Goal: Task Accomplishment & Management: Use online tool/utility

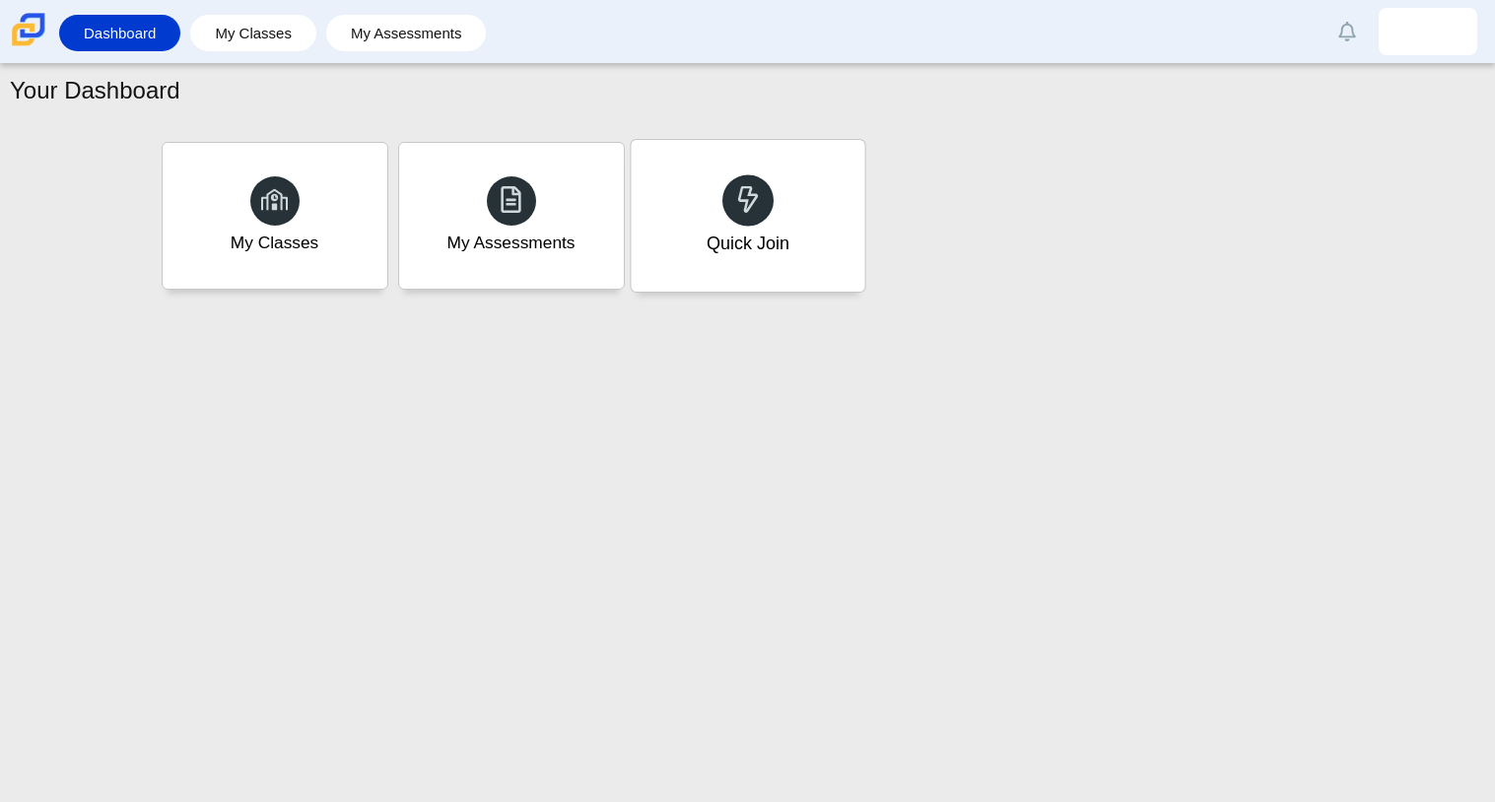
click at [745, 219] on div at bounding box center [747, 199] width 51 height 51
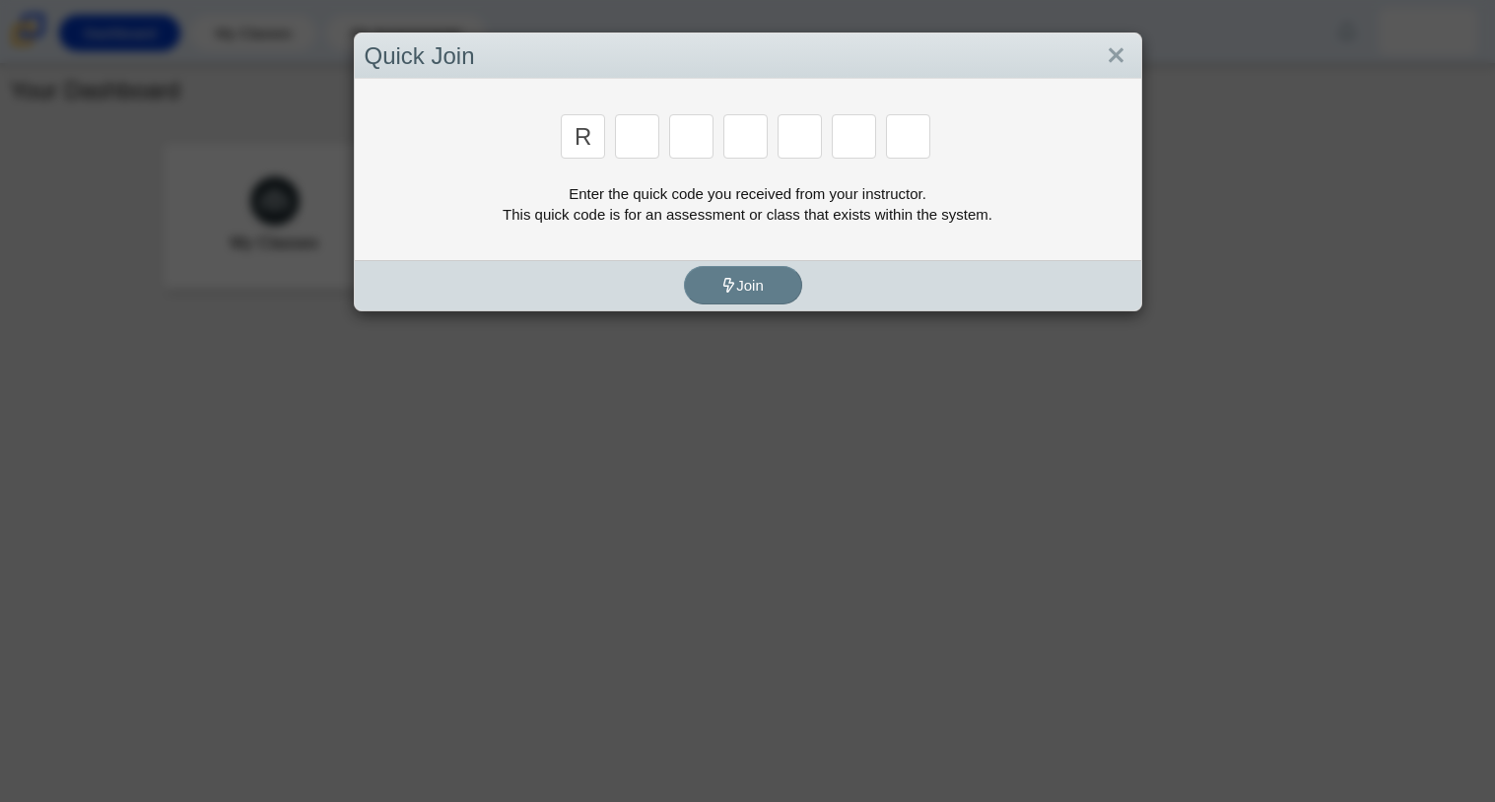
type input "R"
type input "C"
type input "G"
type input "2"
type input "9"
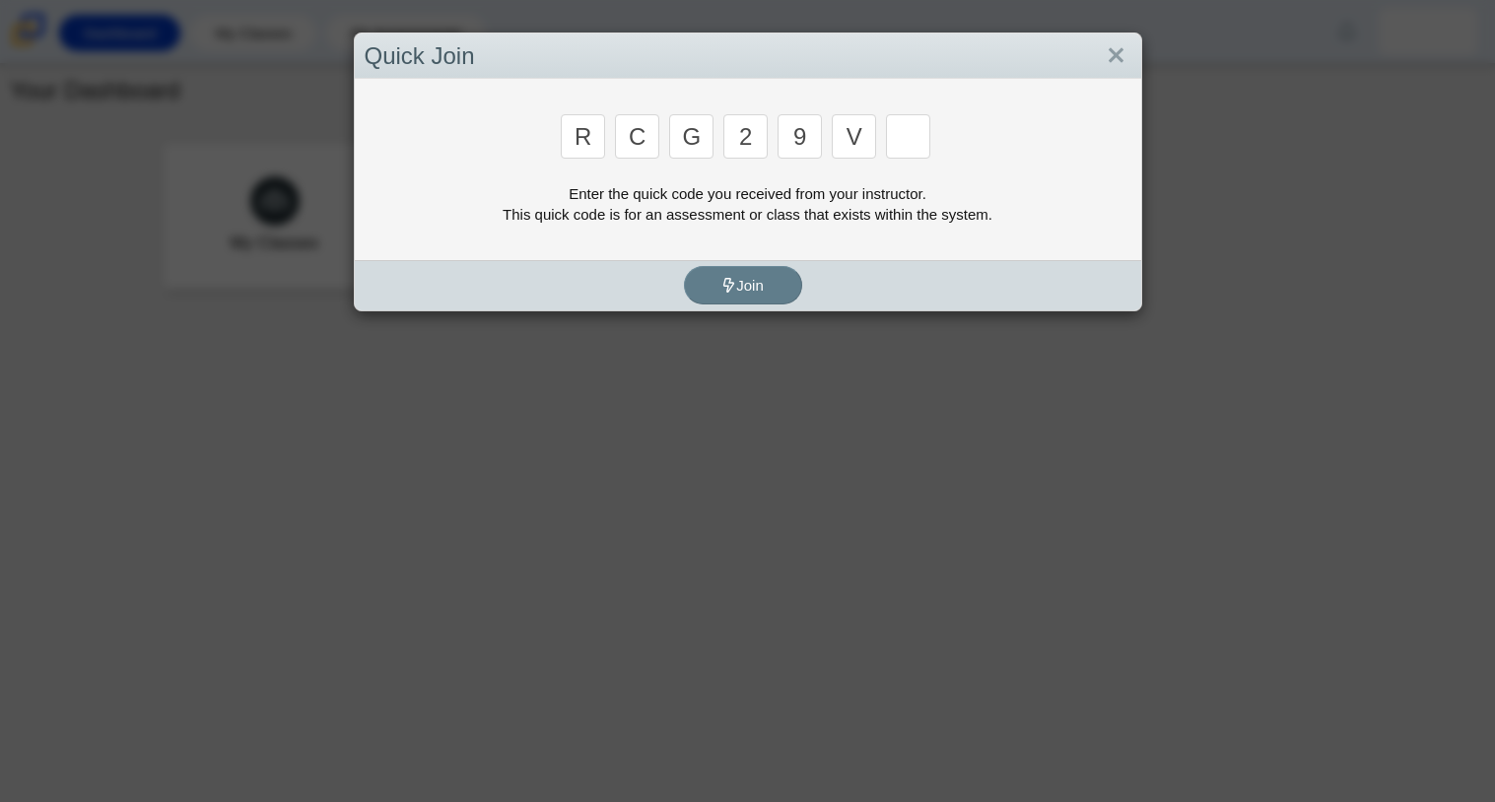
type input "V"
type input "U"
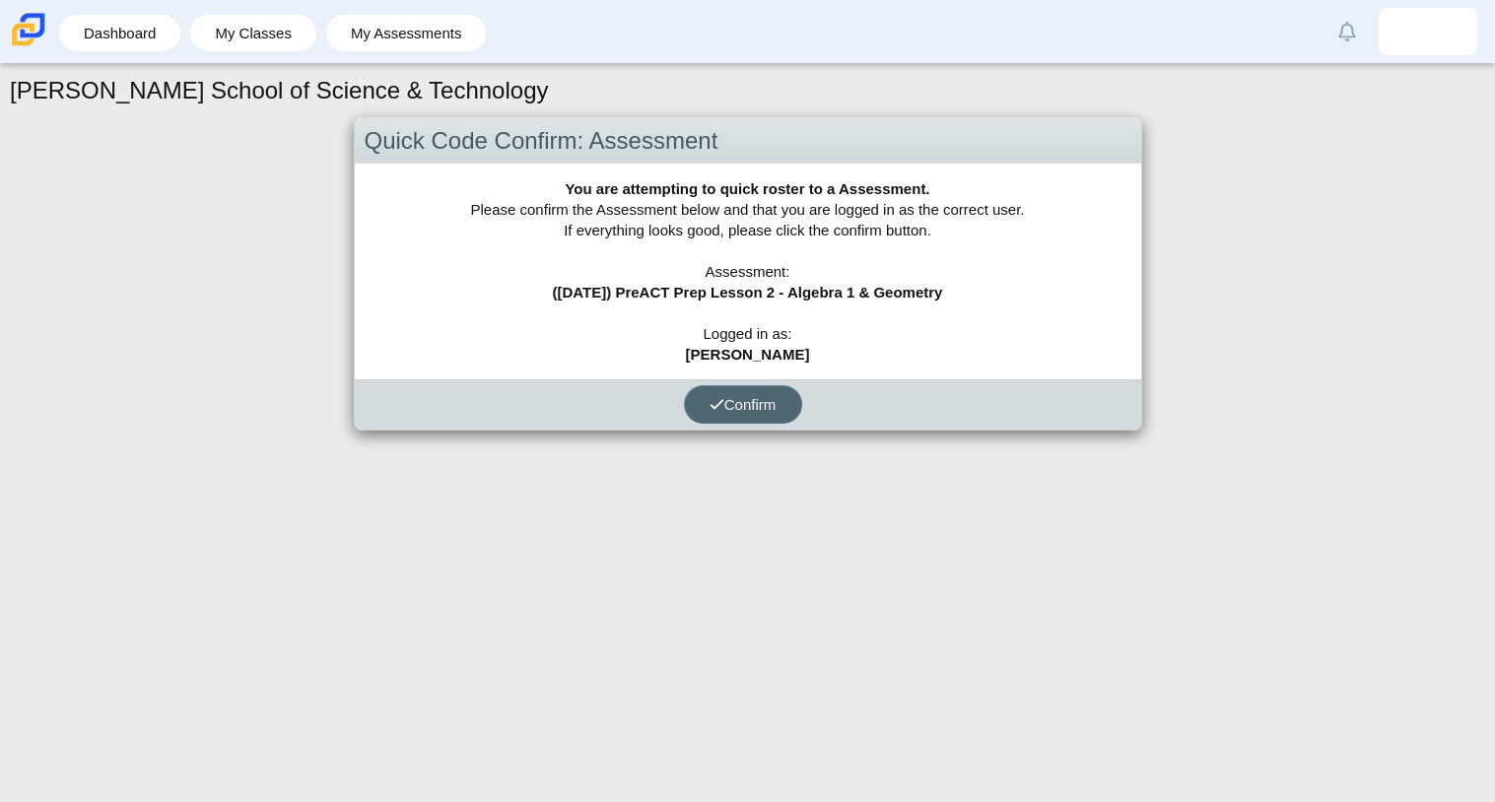
click at [763, 404] on span "Confirm" at bounding box center [742, 404] width 67 height 17
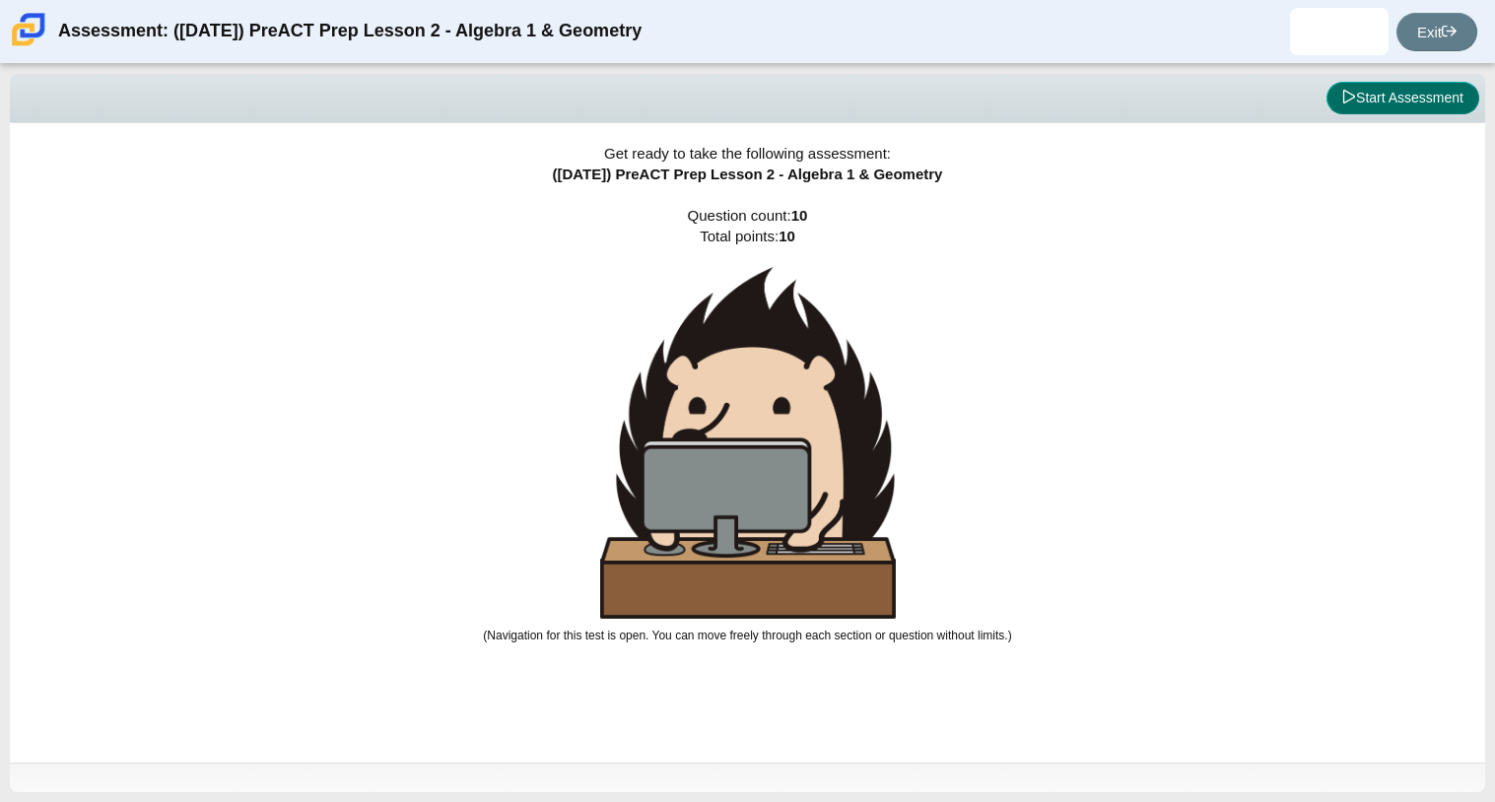
click at [1407, 83] on button "Start Assessment" at bounding box center [1402, 99] width 153 height 34
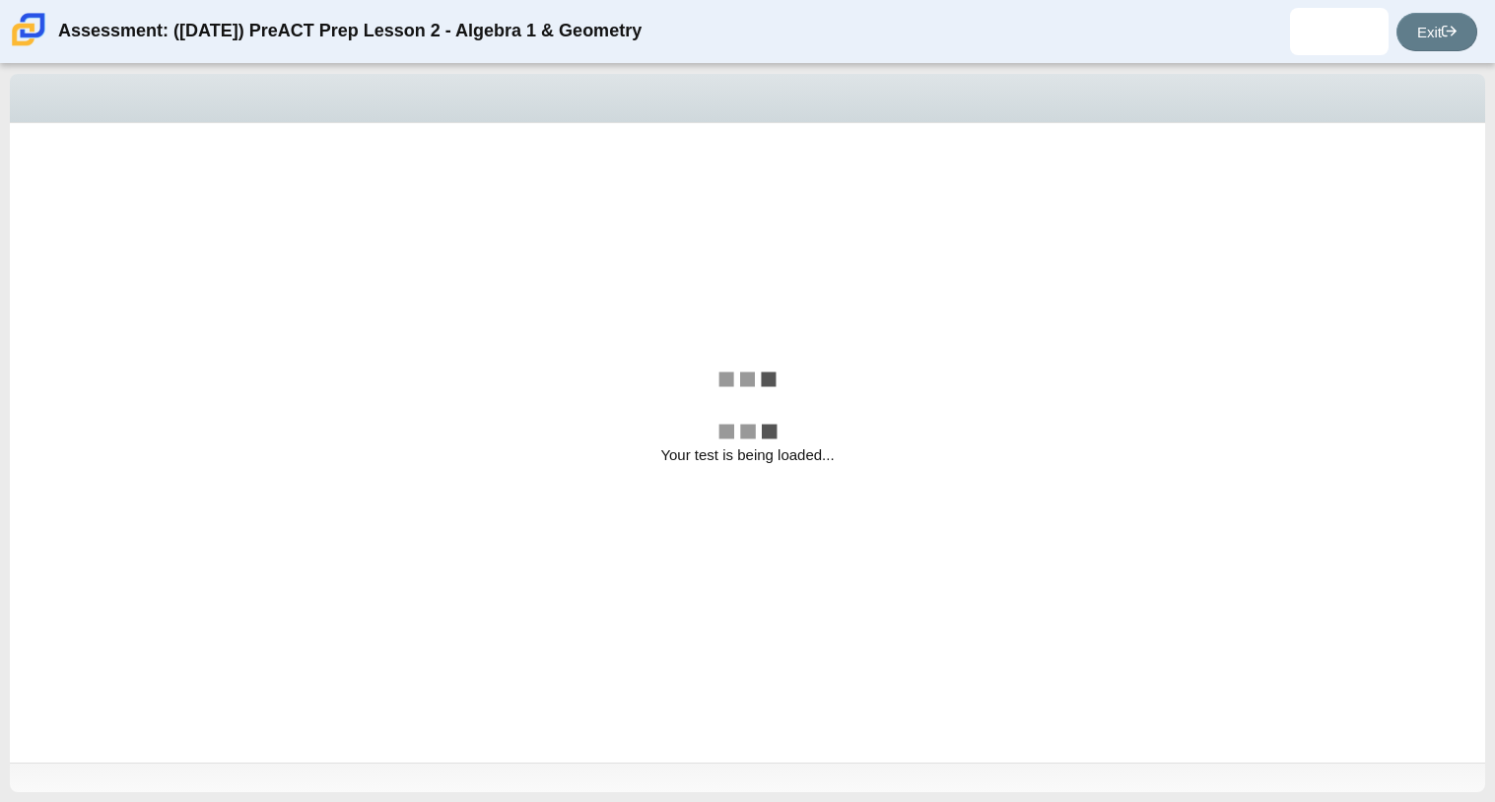
select select "bbf5d072-3e0b-44c4-9a12-6e7c9033f65b"
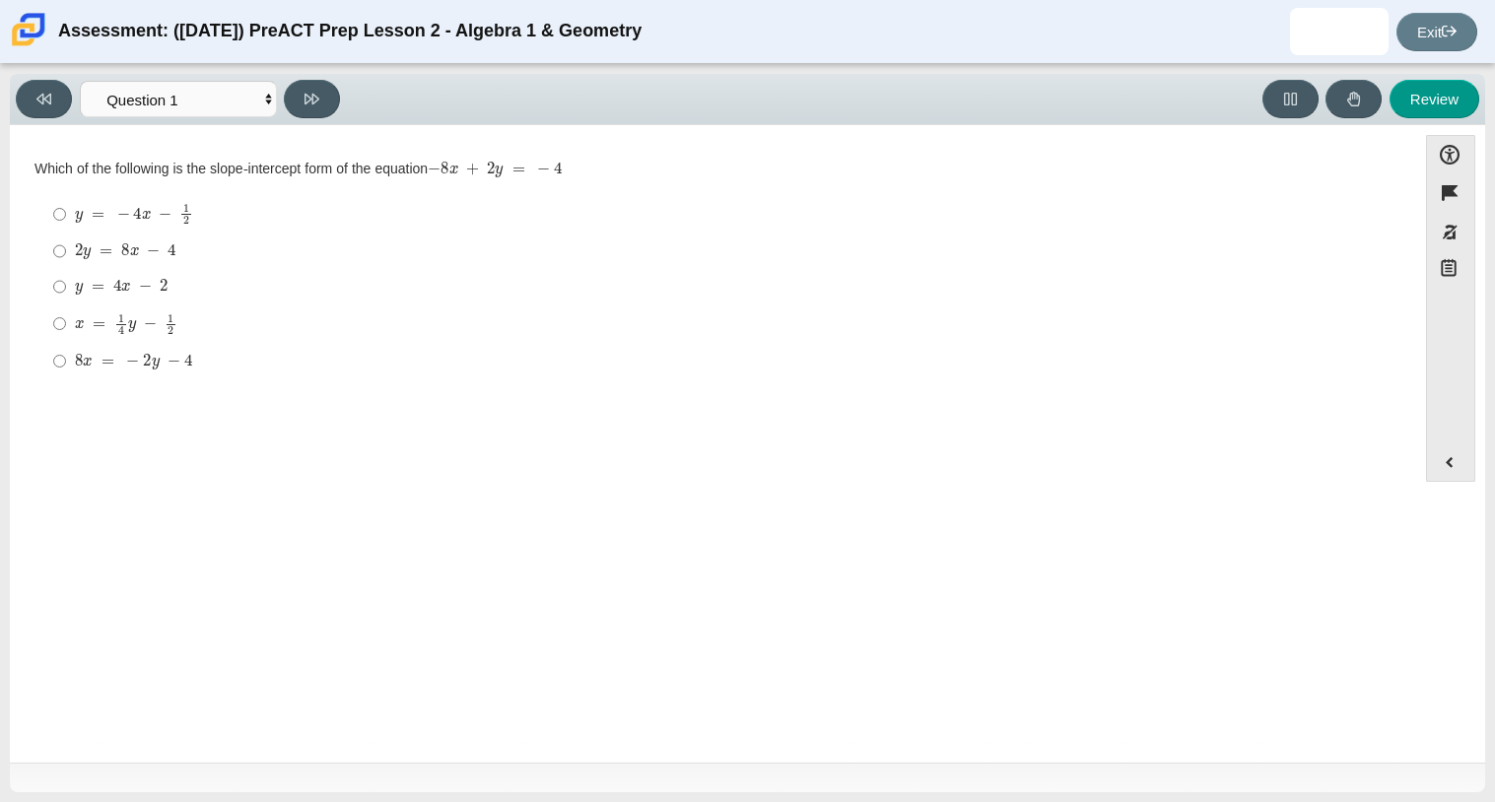
click at [119, 291] on mjx-c "Assessment items" at bounding box center [117, 285] width 8 height 11
click at [66, 292] on input "y = 4 x − 2 y = 4 x − 2" at bounding box center [59, 286] width 13 height 35
radio input "true"
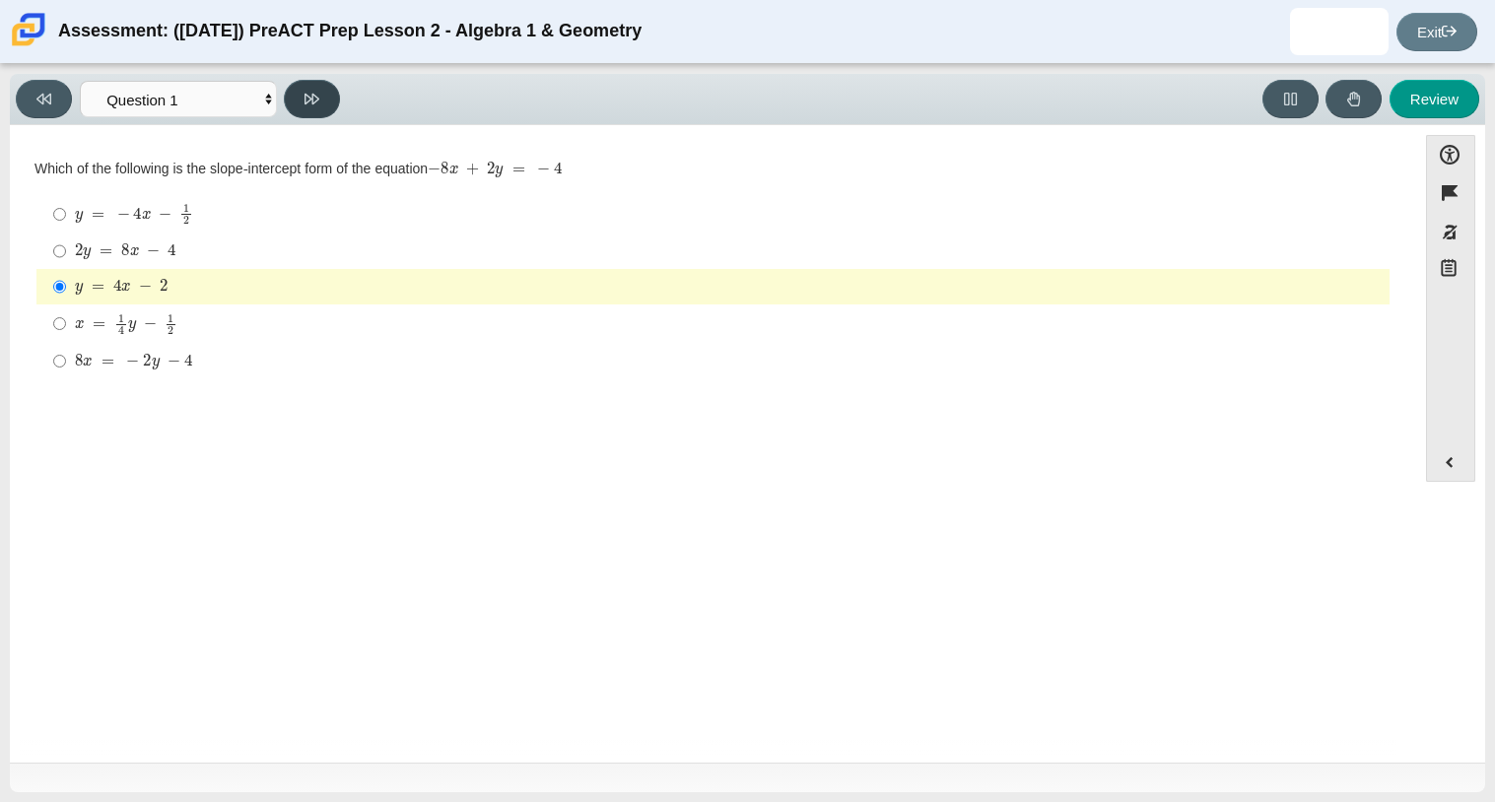
click at [301, 97] on button at bounding box center [312, 99] width 56 height 38
select select "ed62e223-81bd-4cbf-ab48-ab975844bd1f"
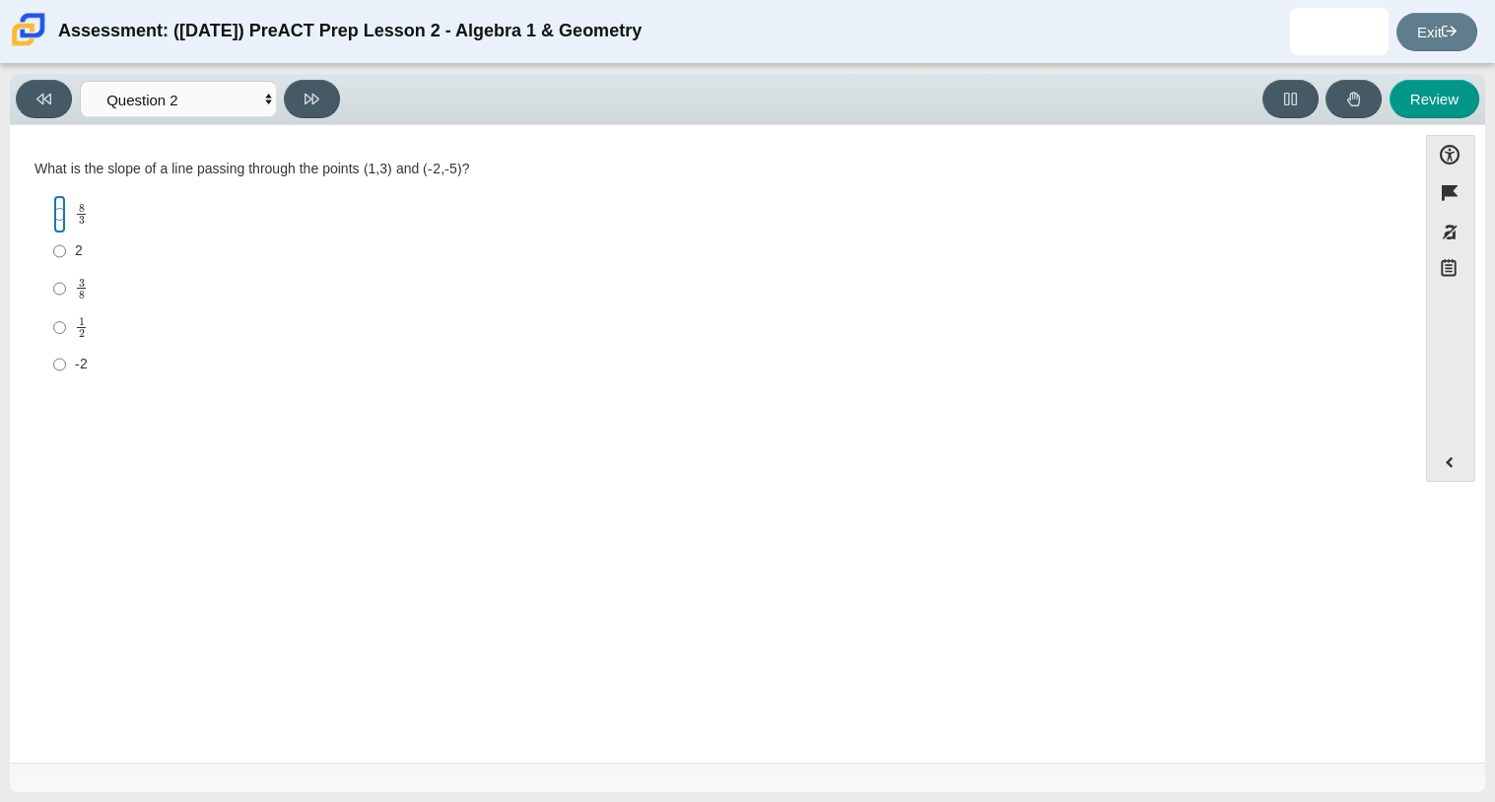
click at [61, 200] on input "8 3 8 thirds" at bounding box center [59, 214] width 13 height 38
radio input "true"
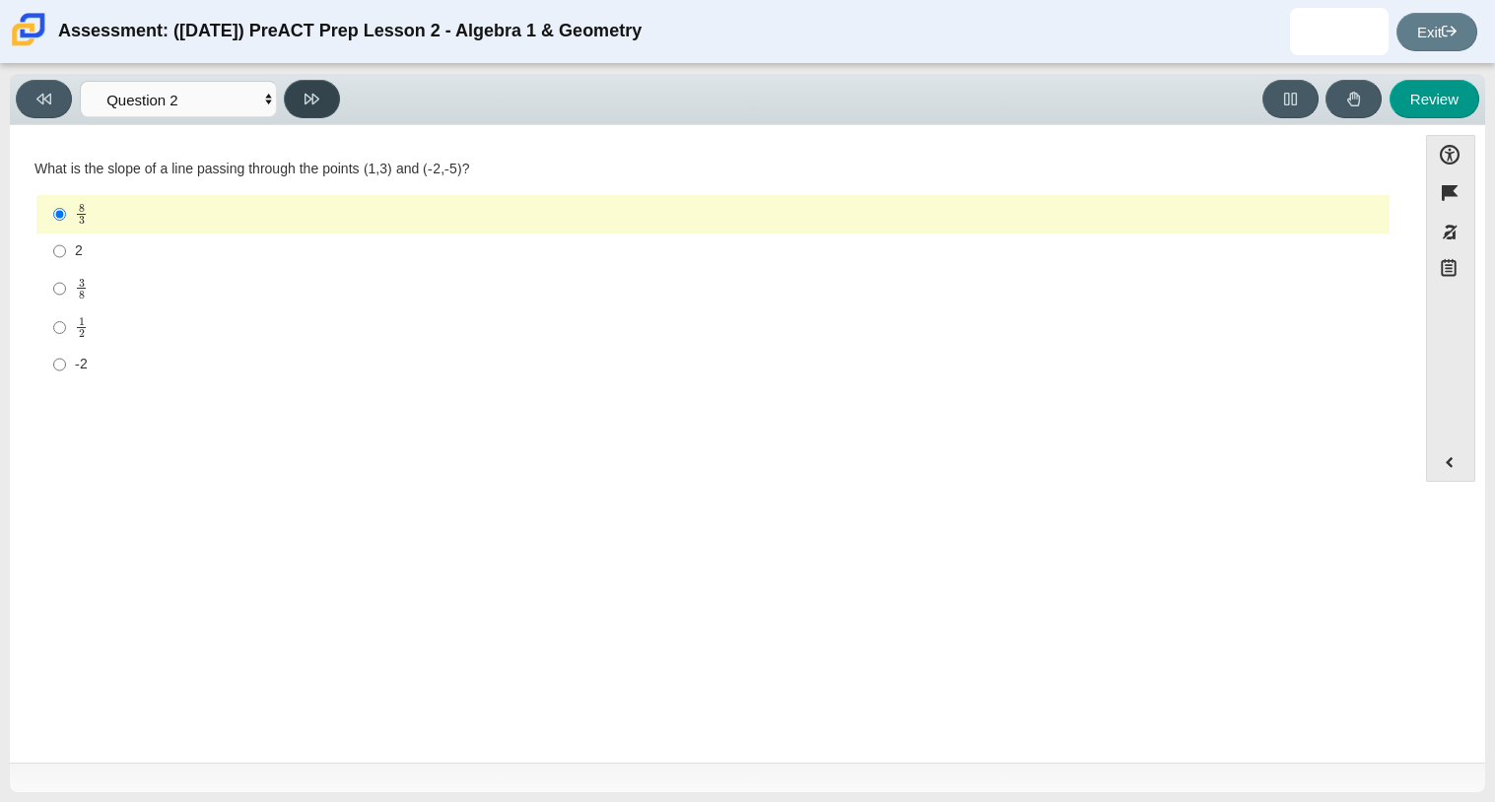
click at [303, 108] on button at bounding box center [312, 99] width 56 height 38
select select "97f4f5fa-a52e-4fed-af51-565bfcdf47cb"
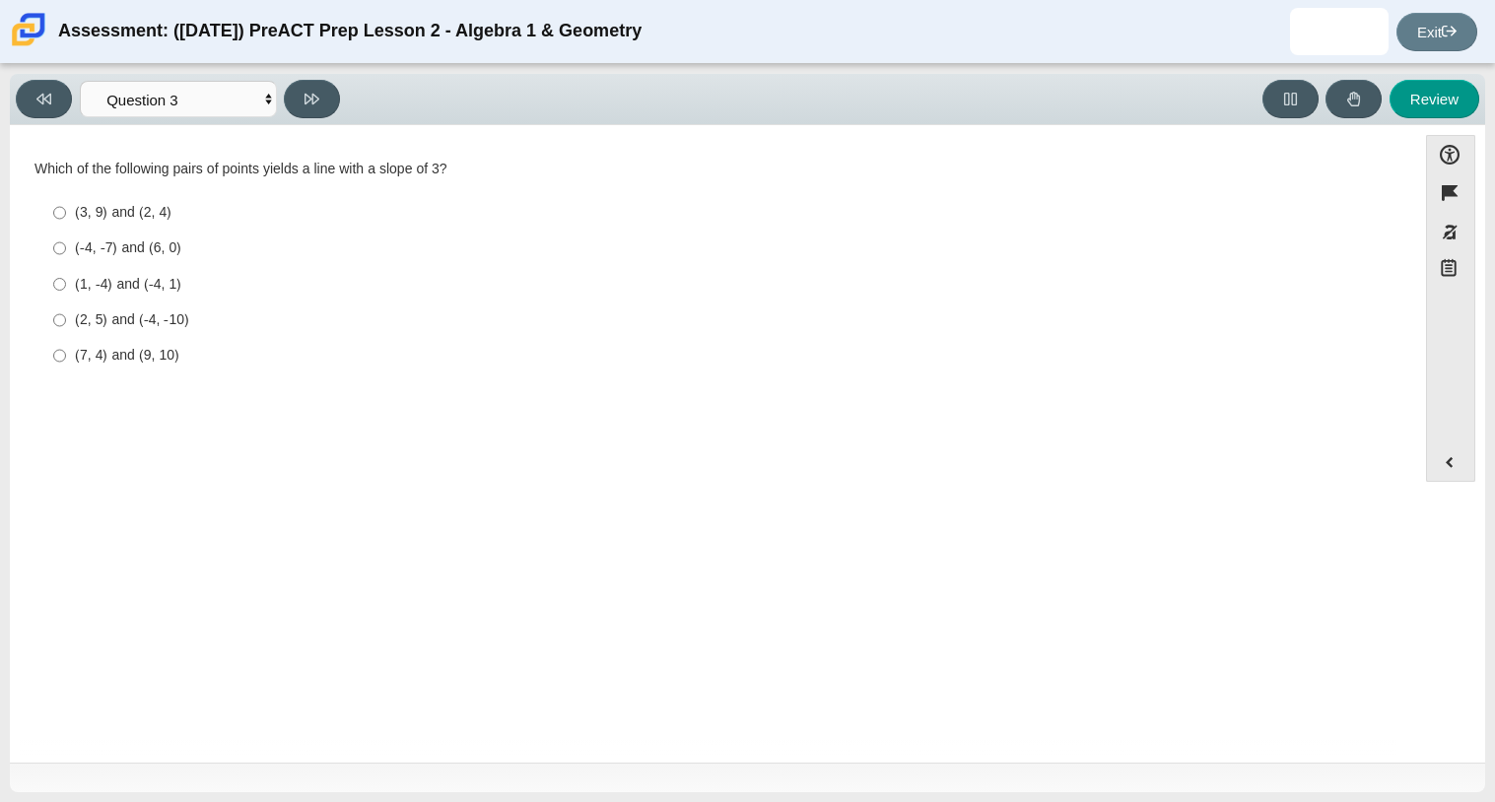
click at [156, 310] on div "(2, 5) and (-4, -10)" at bounding box center [728, 320] width 1307 height 20
click at [66, 310] on input "(2, 5) and (-4, -10) (2, 5) and (-4, -10)" at bounding box center [59, 320] width 13 height 35
radio input "true"
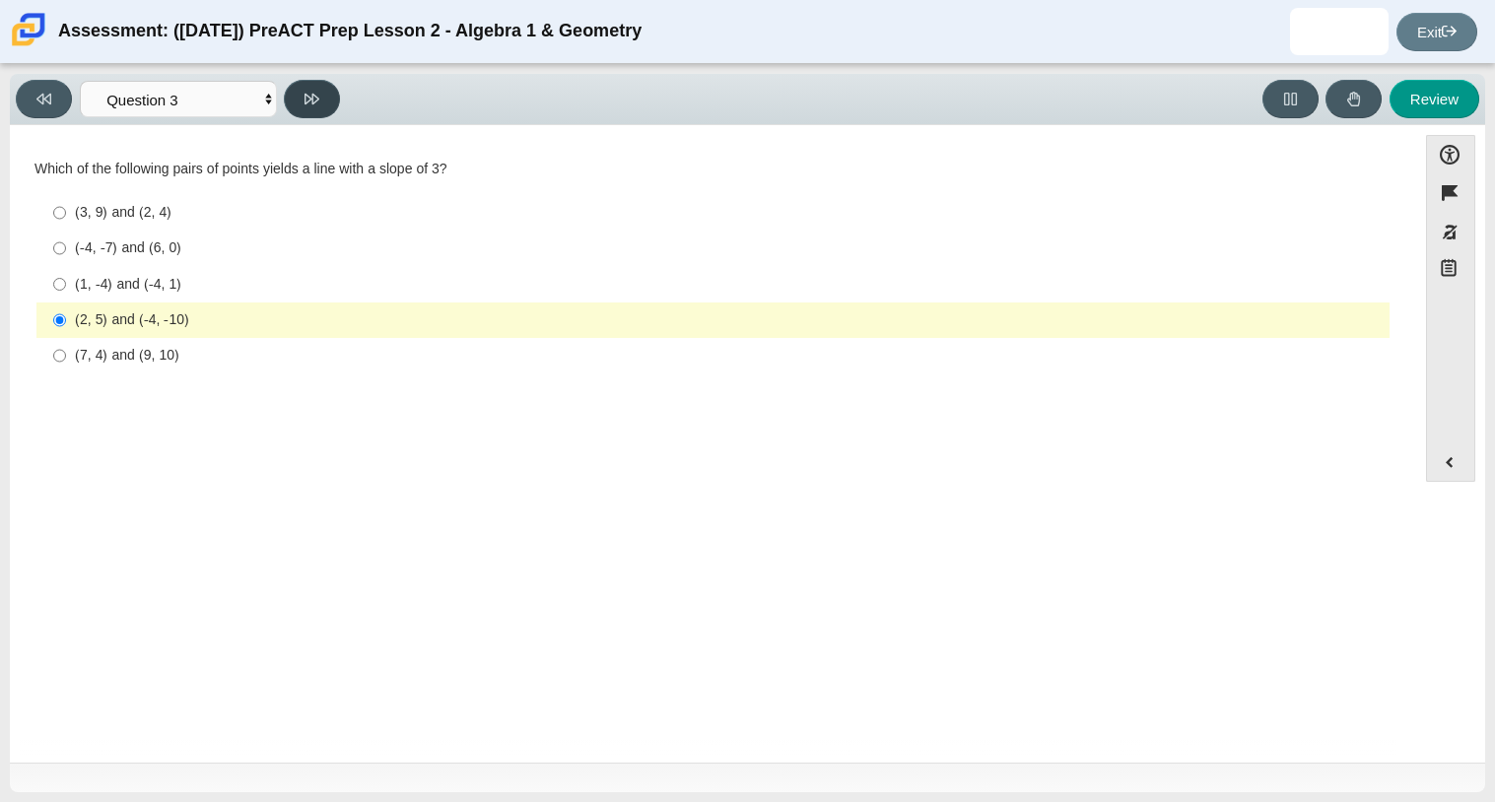
click at [314, 85] on button at bounding box center [312, 99] width 56 height 38
select select "89427bb7-e313-4f00-988f-8b8255897029"
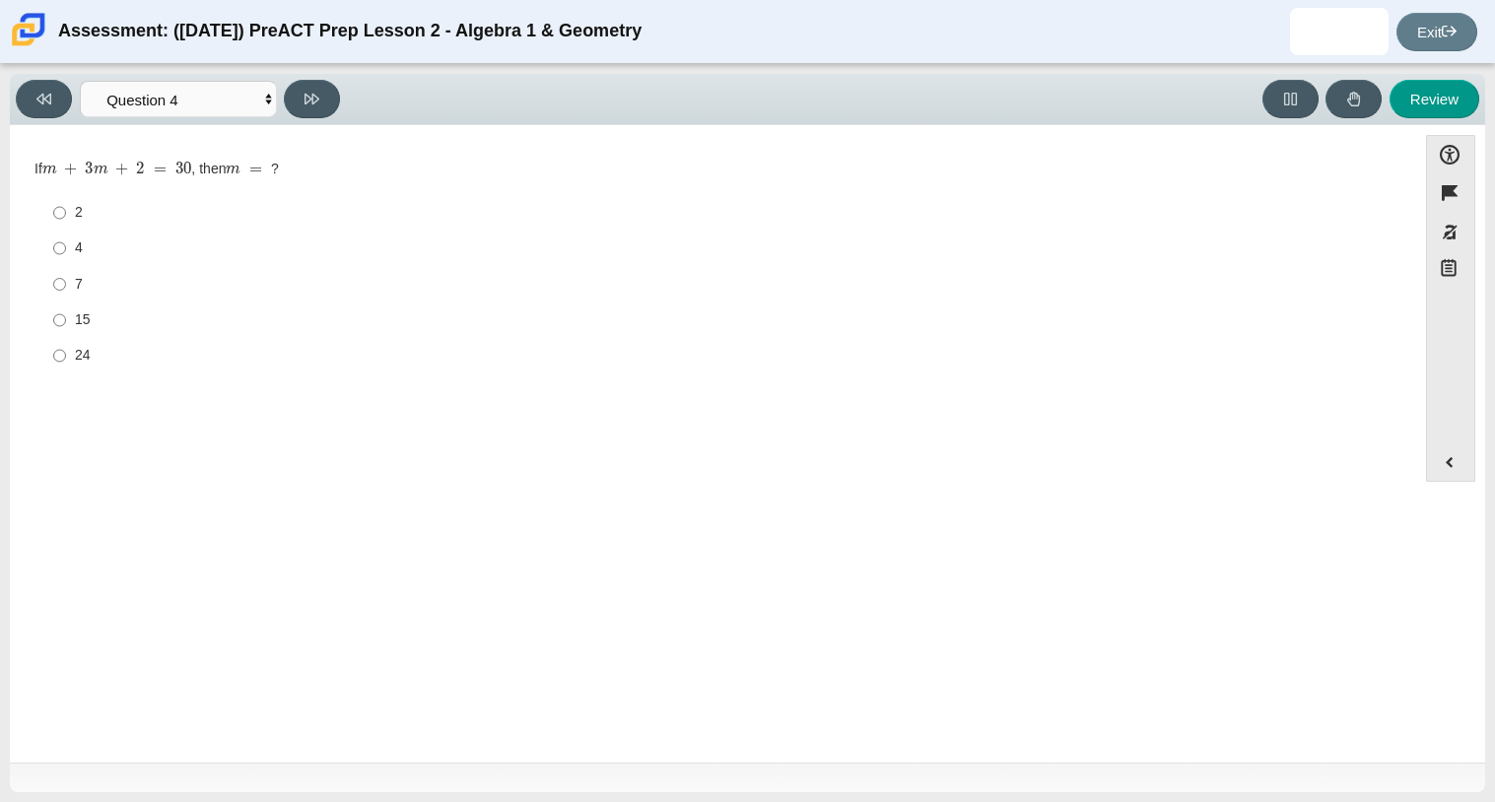
click at [83, 328] on div "15" at bounding box center [728, 320] width 1307 height 20
click at [66, 328] on input "15 15" at bounding box center [59, 320] width 13 height 35
radio input "true"
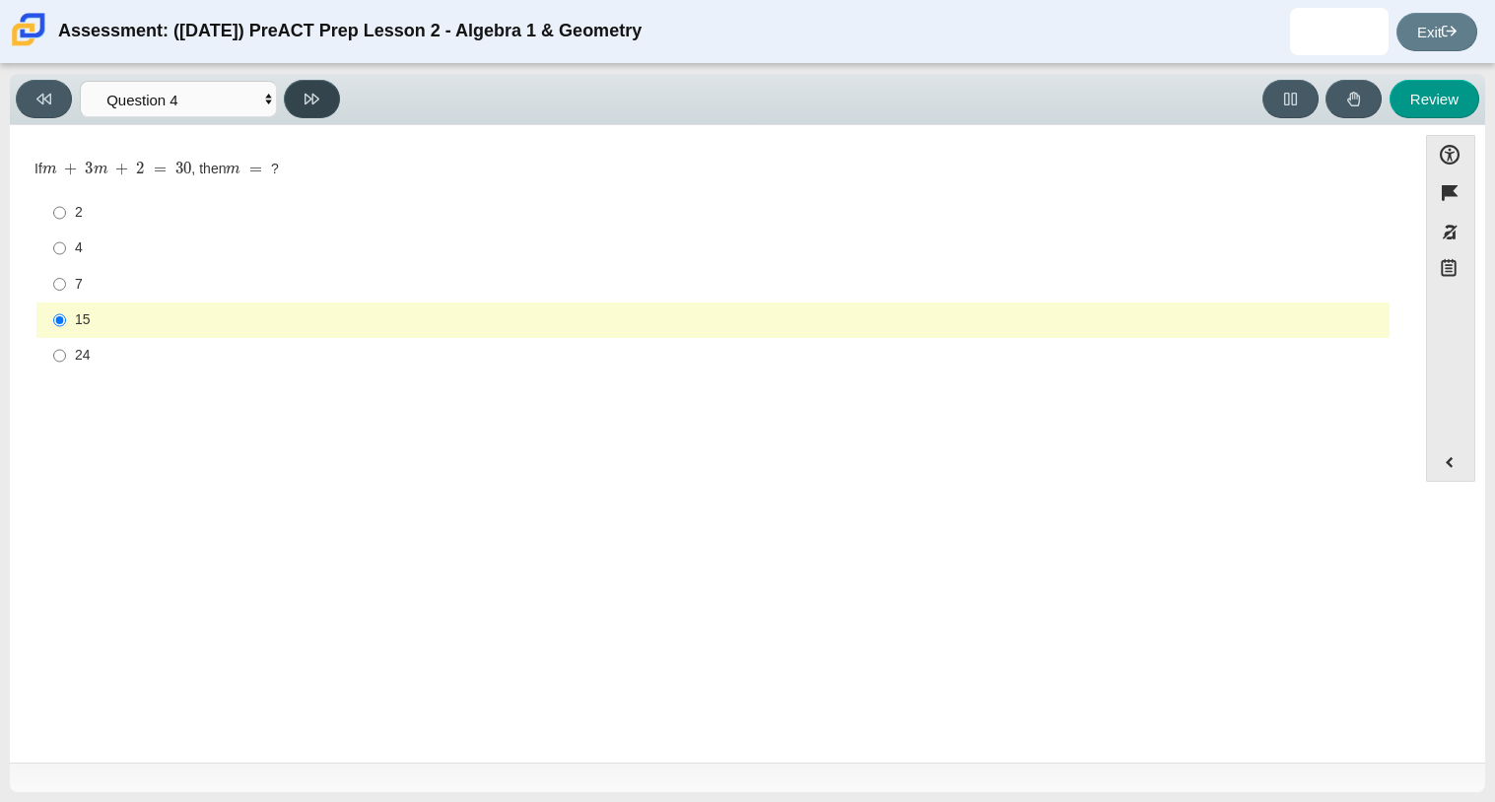
click at [297, 90] on button at bounding box center [312, 99] width 56 height 38
select select "489dcffd-4e6a-49cf-a9d6-ad1d4a911a4e"
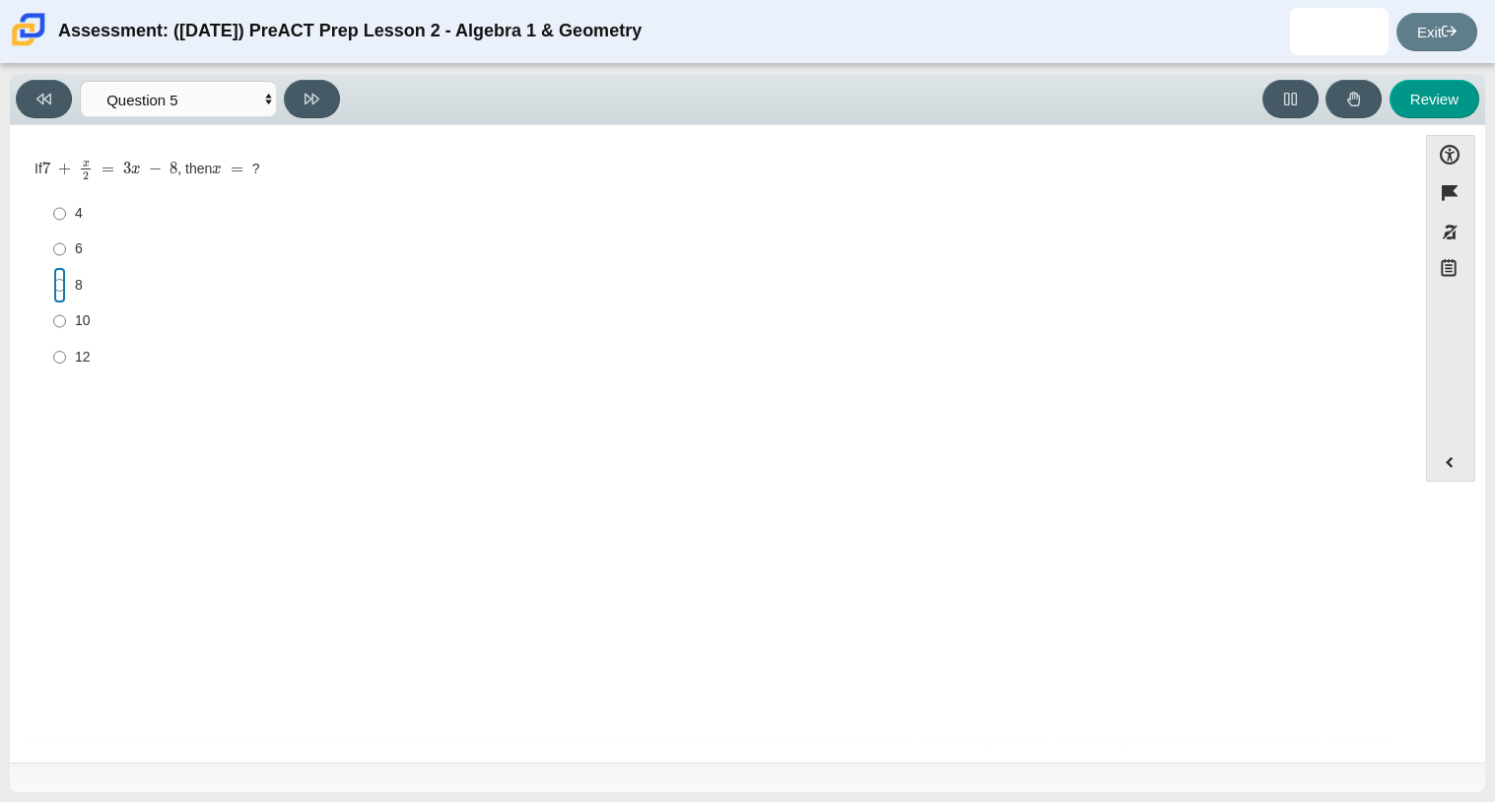
click at [61, 282] on input "8 8" at bounding box center [59, 284] width 13 height 35
radio input "true"
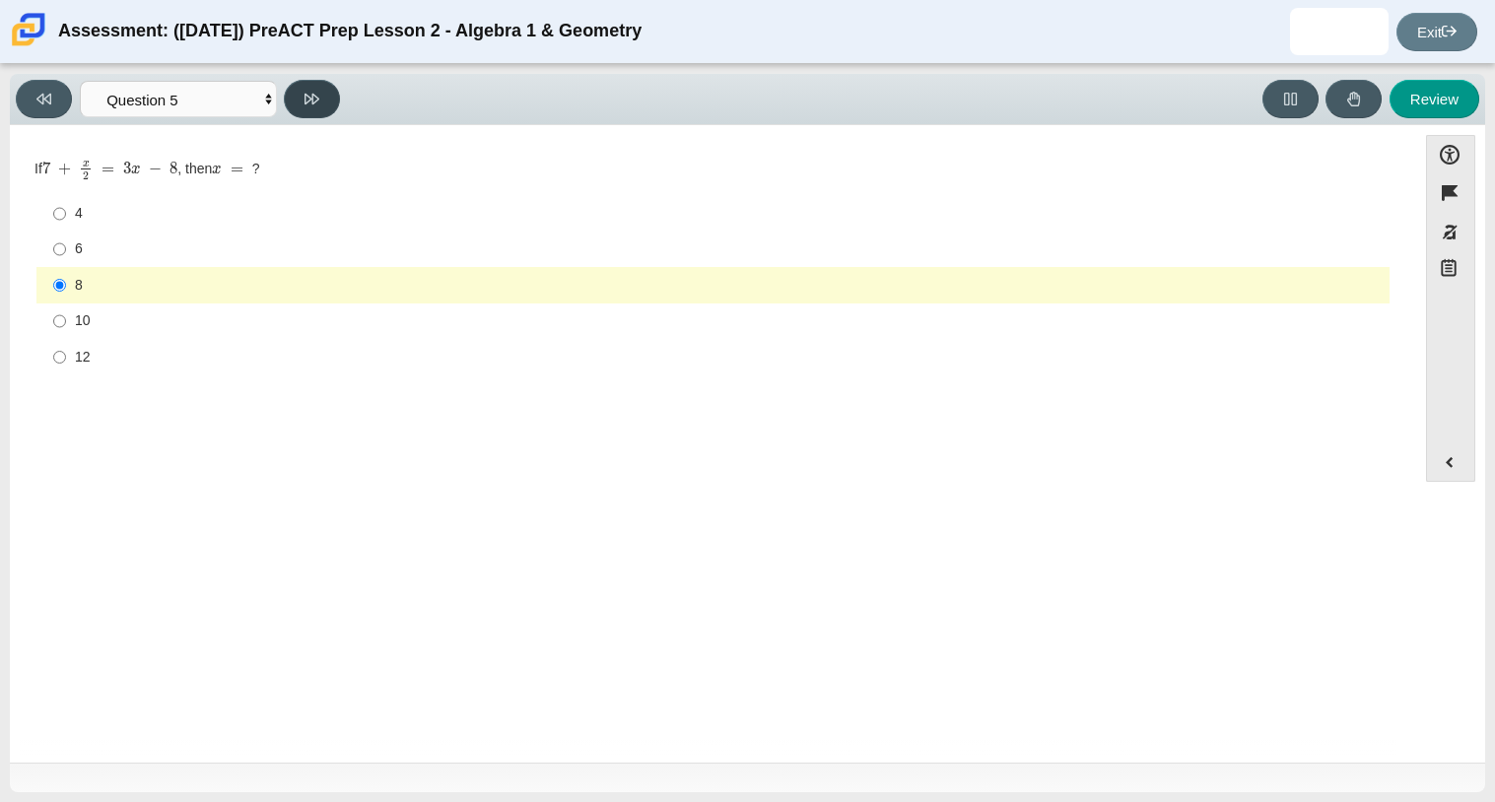
click at [314, 87] on button at bounding box center [312, 99] width 56 height 38
select select "210571de-36a6-4d8e-a361-ceff8ef801dc"
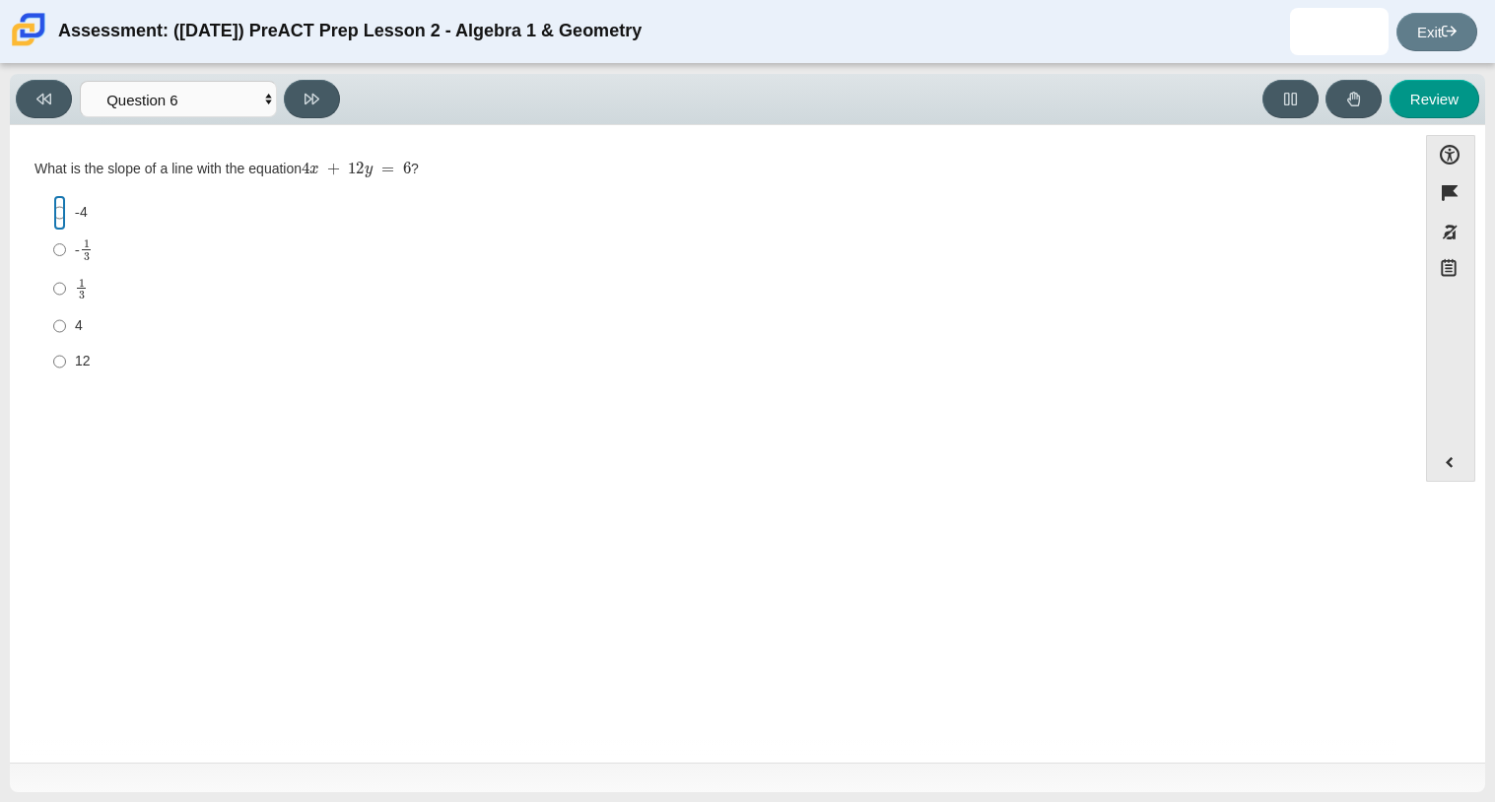
click at [60, 211] on input "-4 -4" at bounding box center [59, 212] width 13 height 35
radio input "true"
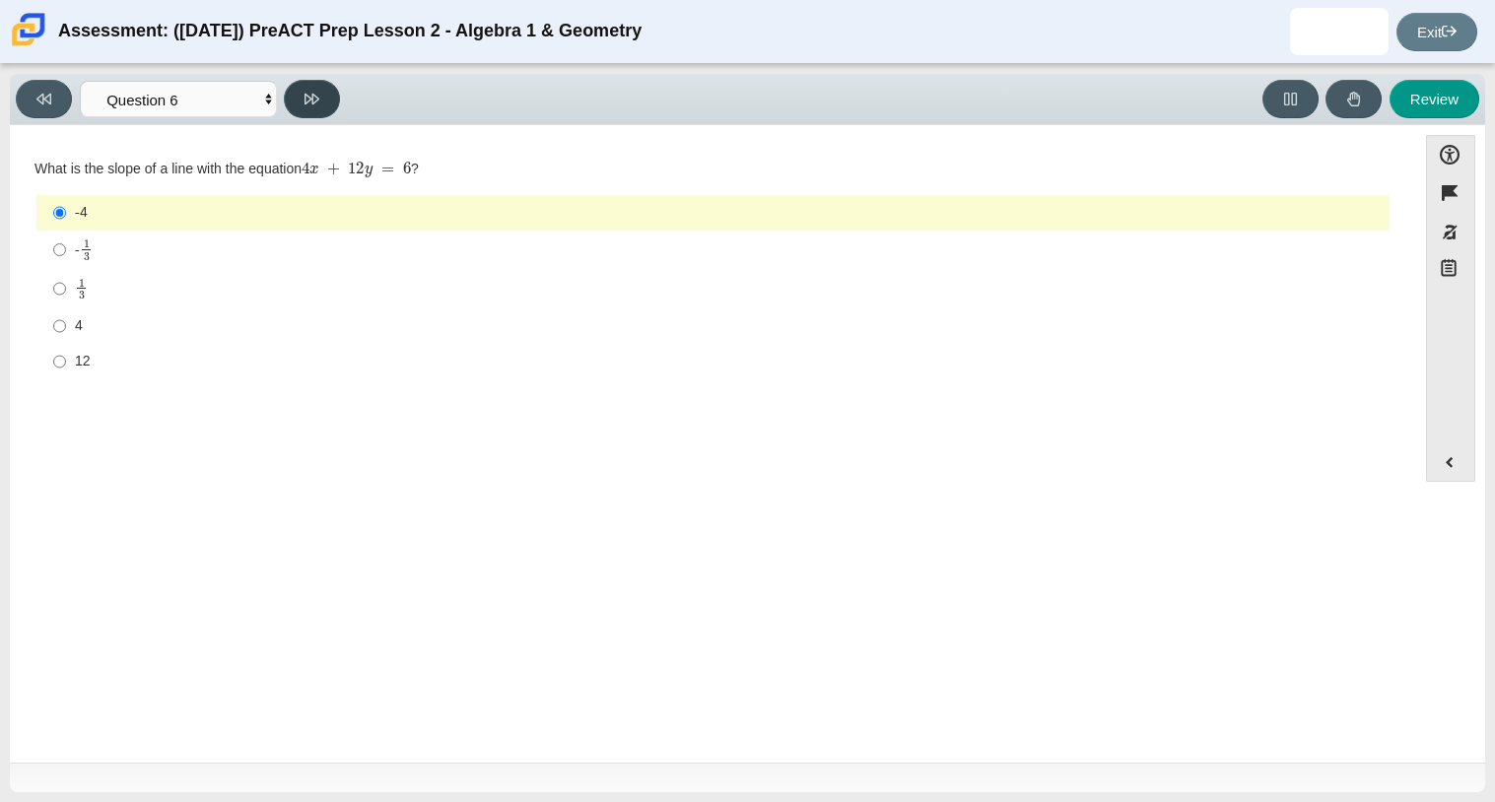
click at [320, 111] on button at bounding box center [312, 99] width 56 height 38
select select "ec95ace6-bebc-42b8-9428-40567494d4da"
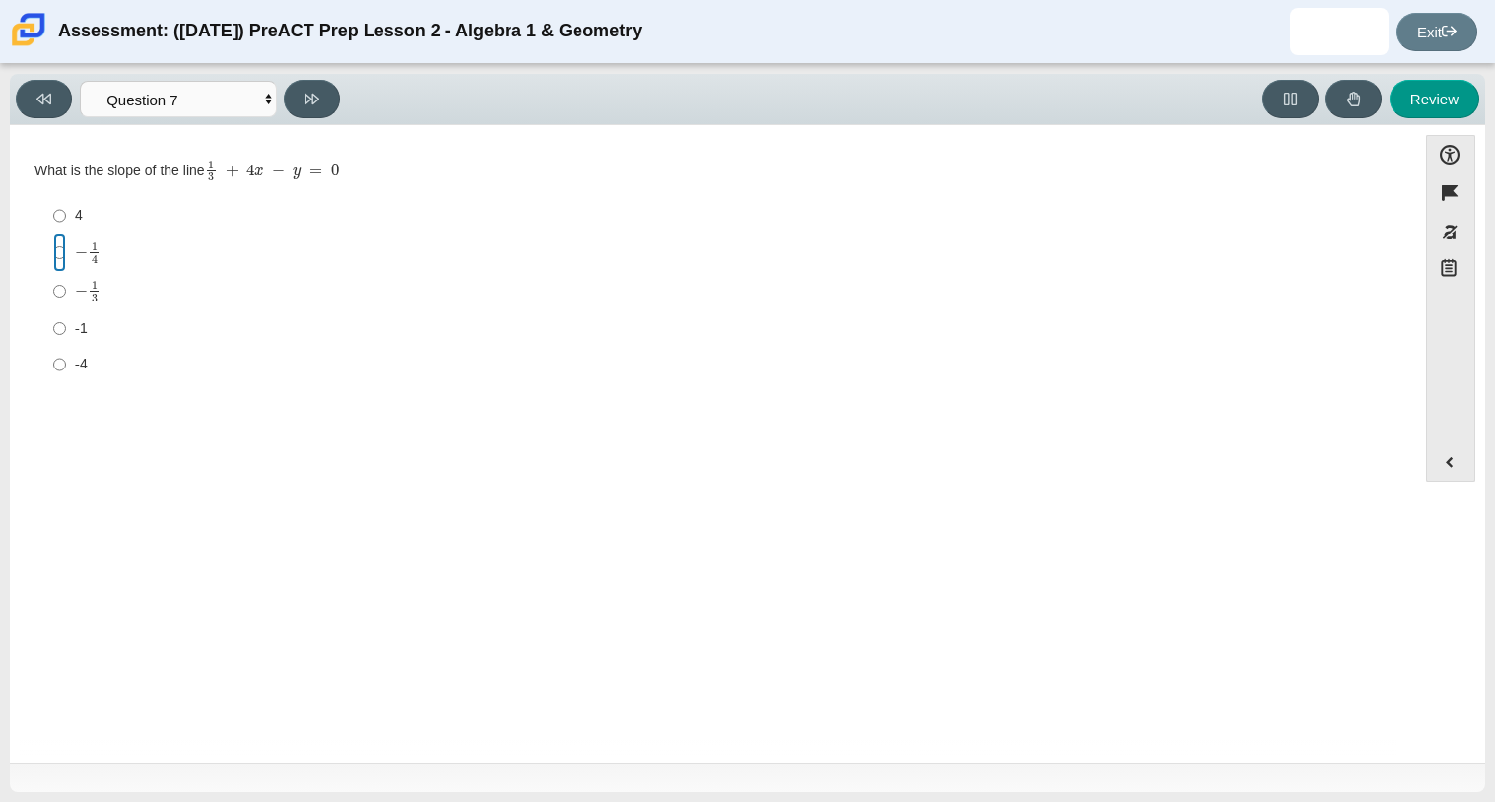
click at [63, 256] on input "− 1 4 negative 1 fourth" at bounding box center [59, 253] width 13 height 38
radio input "true"
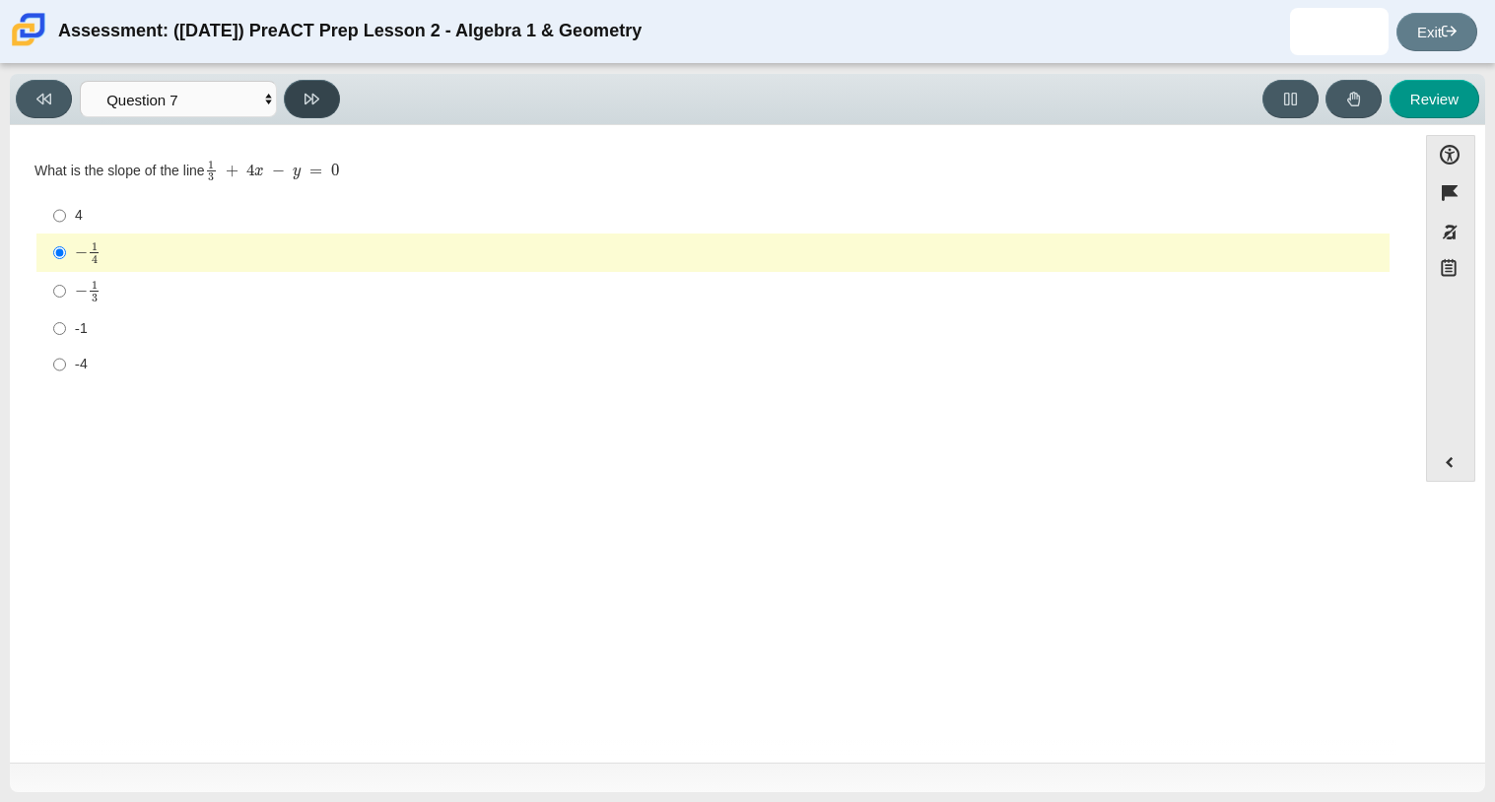
click at [301, 89] on button at bounding box center [312, 99] width 56 height 38
select select "ce81fe10-bf29-4b5e-8bd7-4f47f2fed4d8"
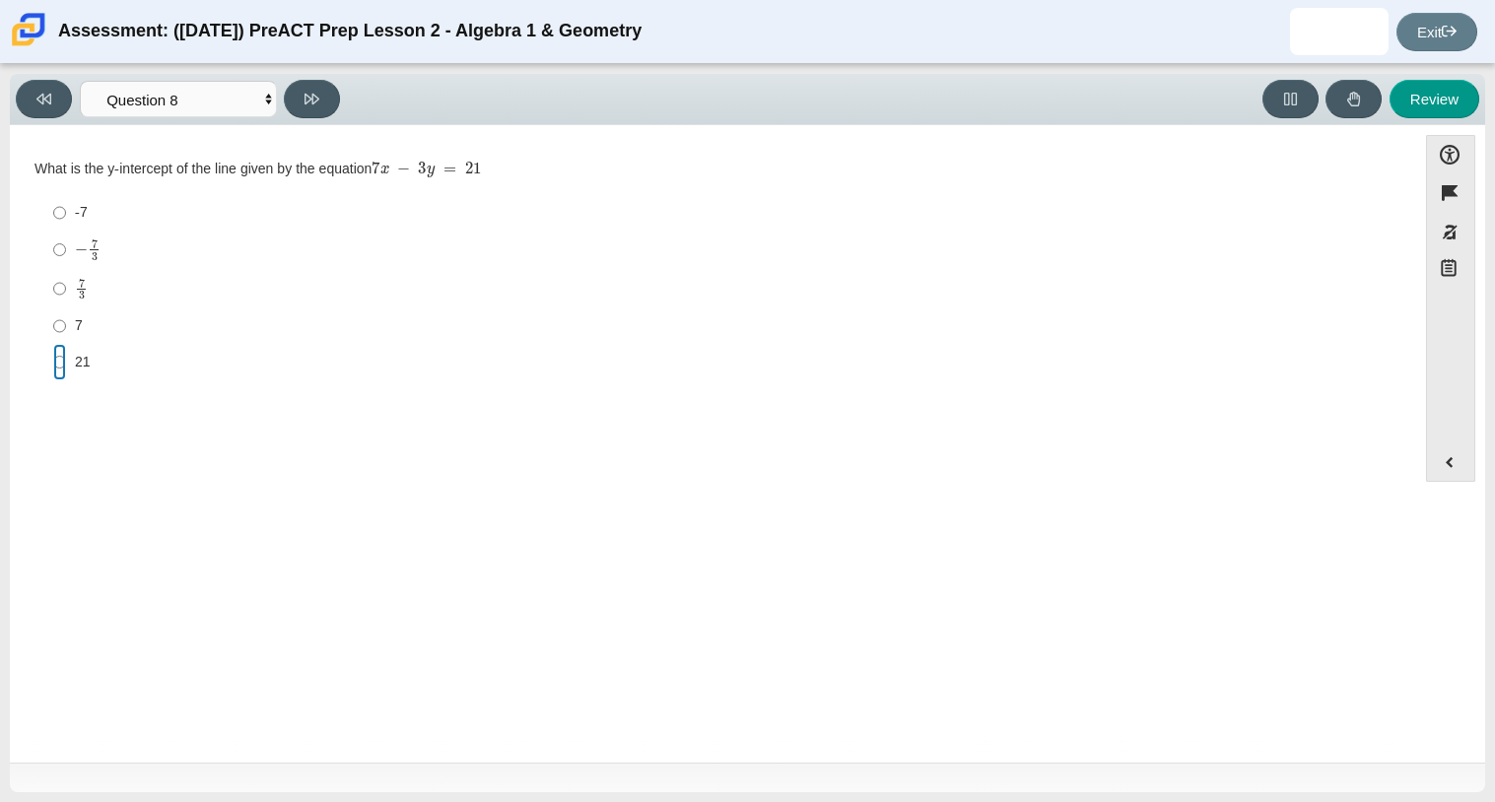
click at [61, 364] on input "21 21" at bounding box center [59, 361] width 13 height 35
radio input "true"
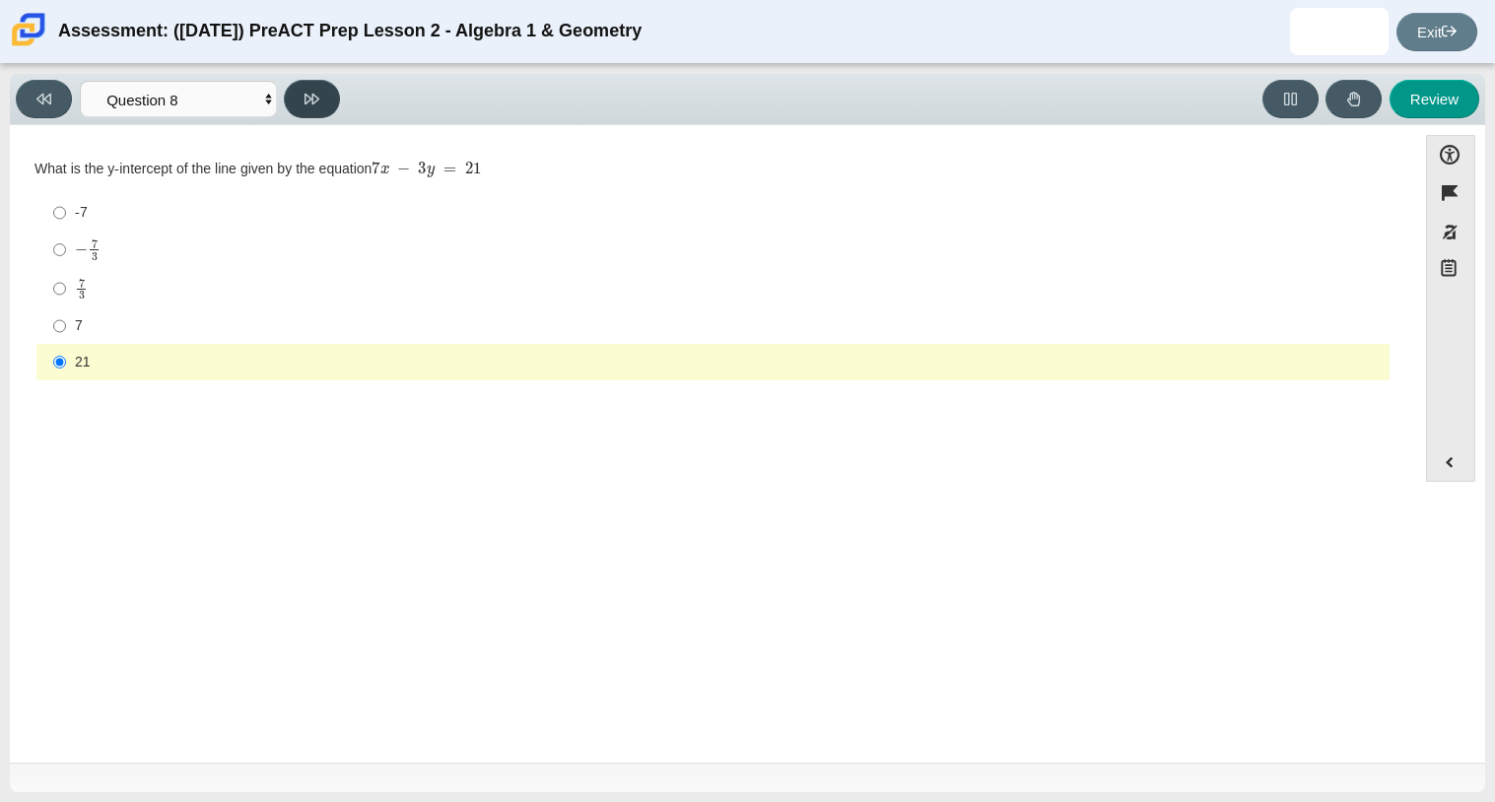
click at [314, 103] on icon at bounding box center [311, 99] width 15 height 15
select select "14773eaf-2ca1-47ae-afe7-a624a56f34b3"
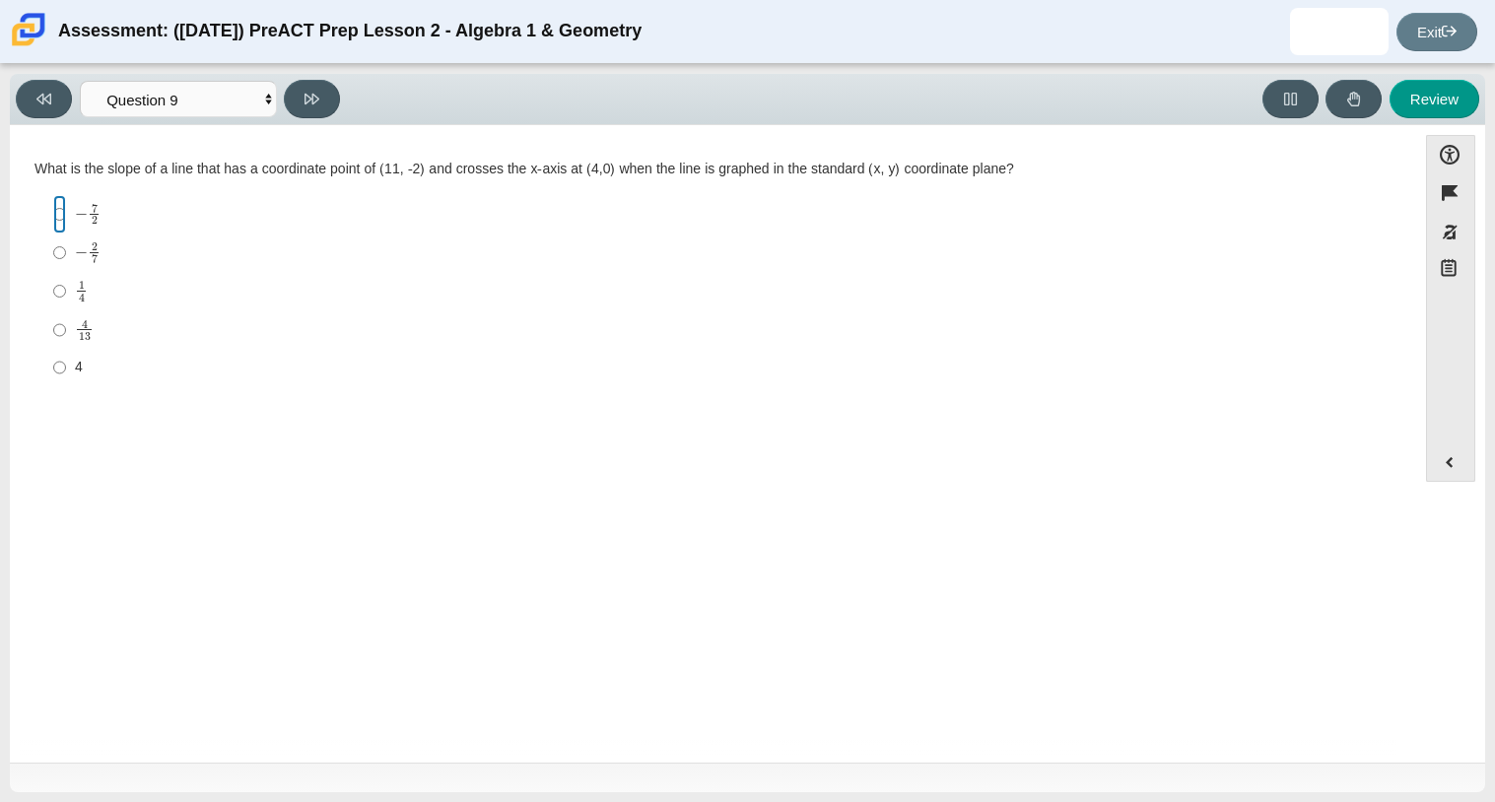
click at [58, 210] on input "− 7 2 negative 7 halves" at bounding box center [59, 214] width 13 height 38
radio input "true"
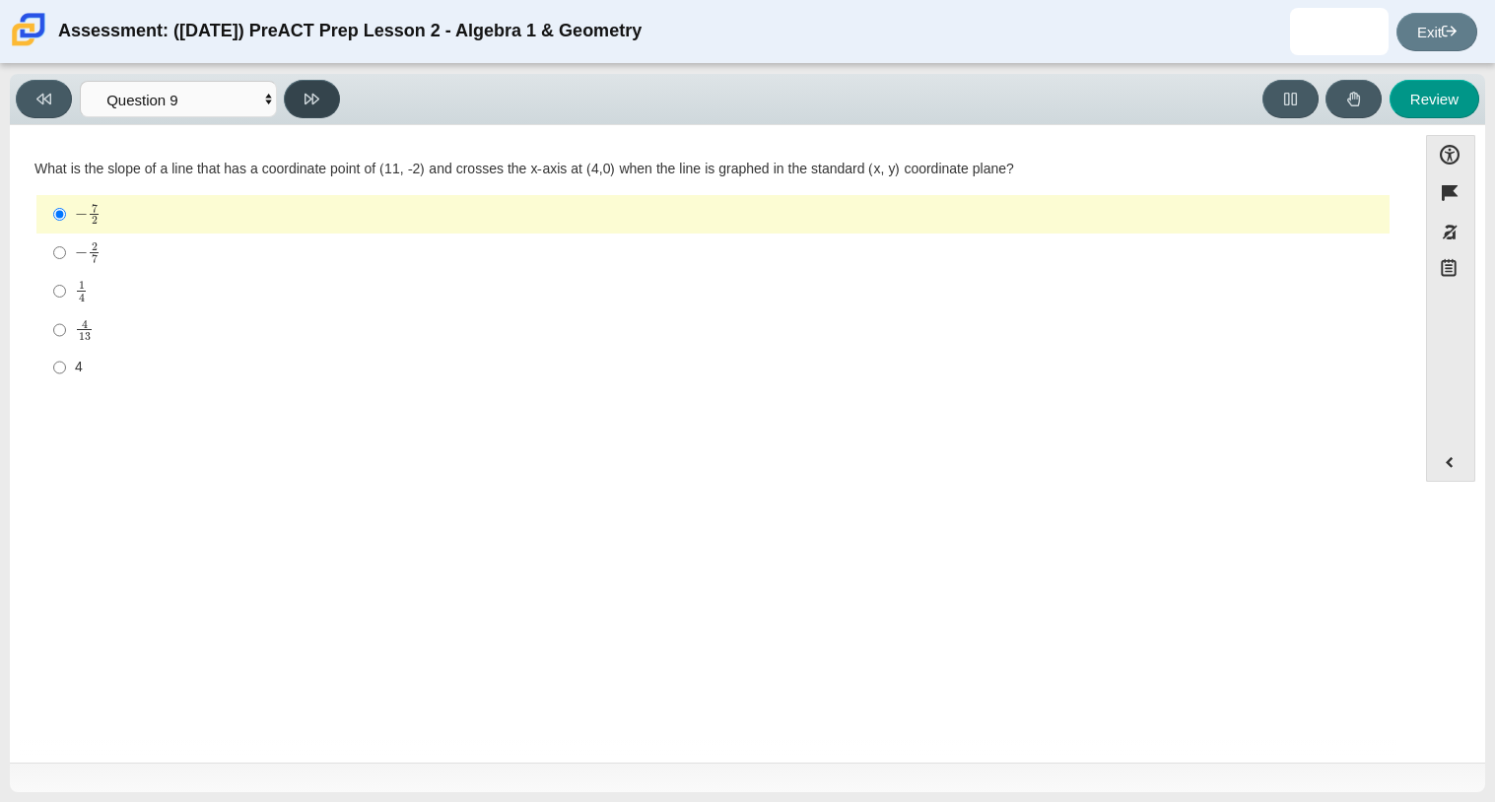
click at [323, 85] on button at bounding box center [312, 99] width 56 height 38
select select "96b71634-eacb-4f7e-8aef-411727d9bcba"
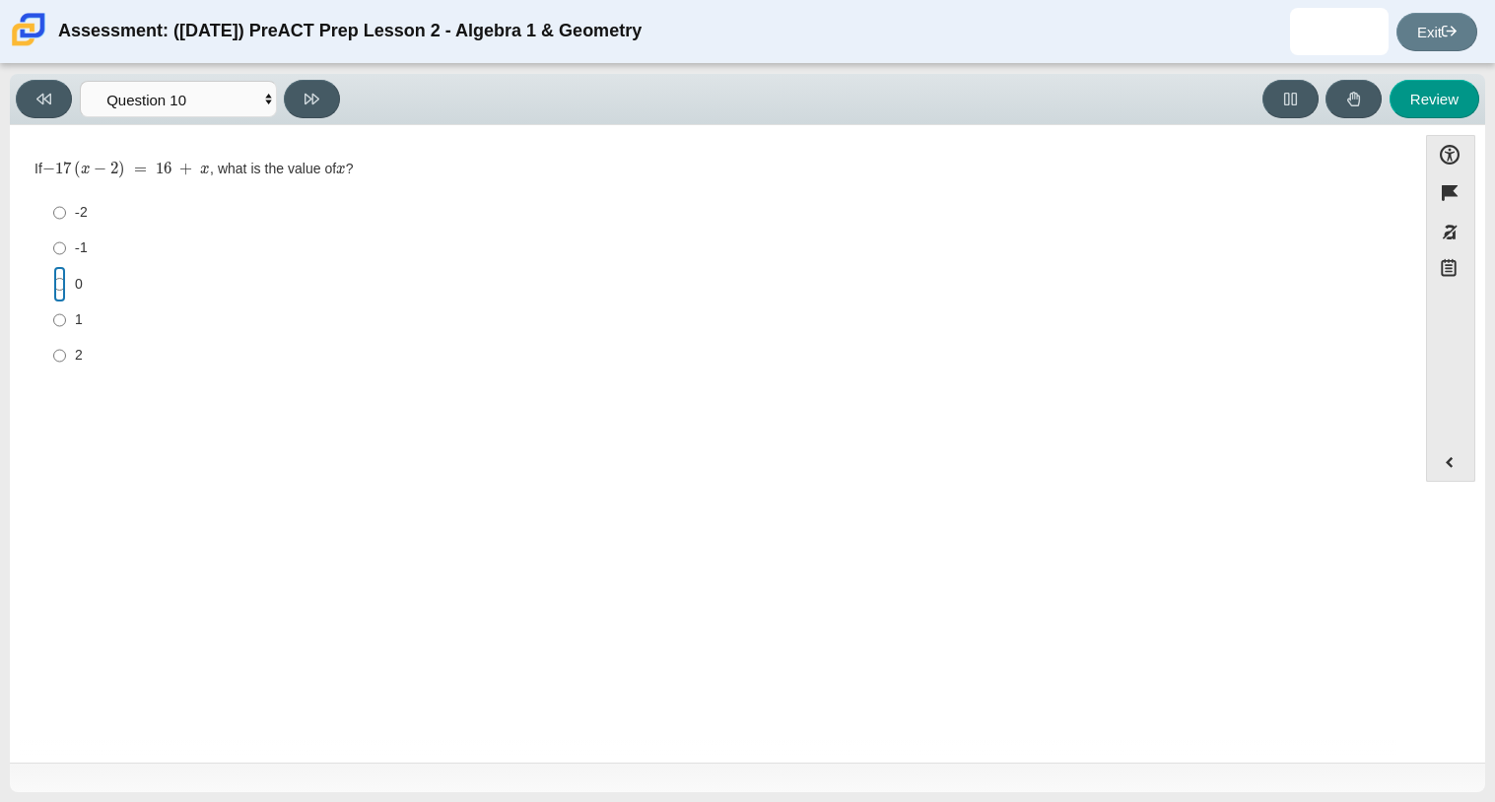
click at [59, 288] on input "0 0" at bounding box center [59, 283] width 13 height 35
radio input "true"
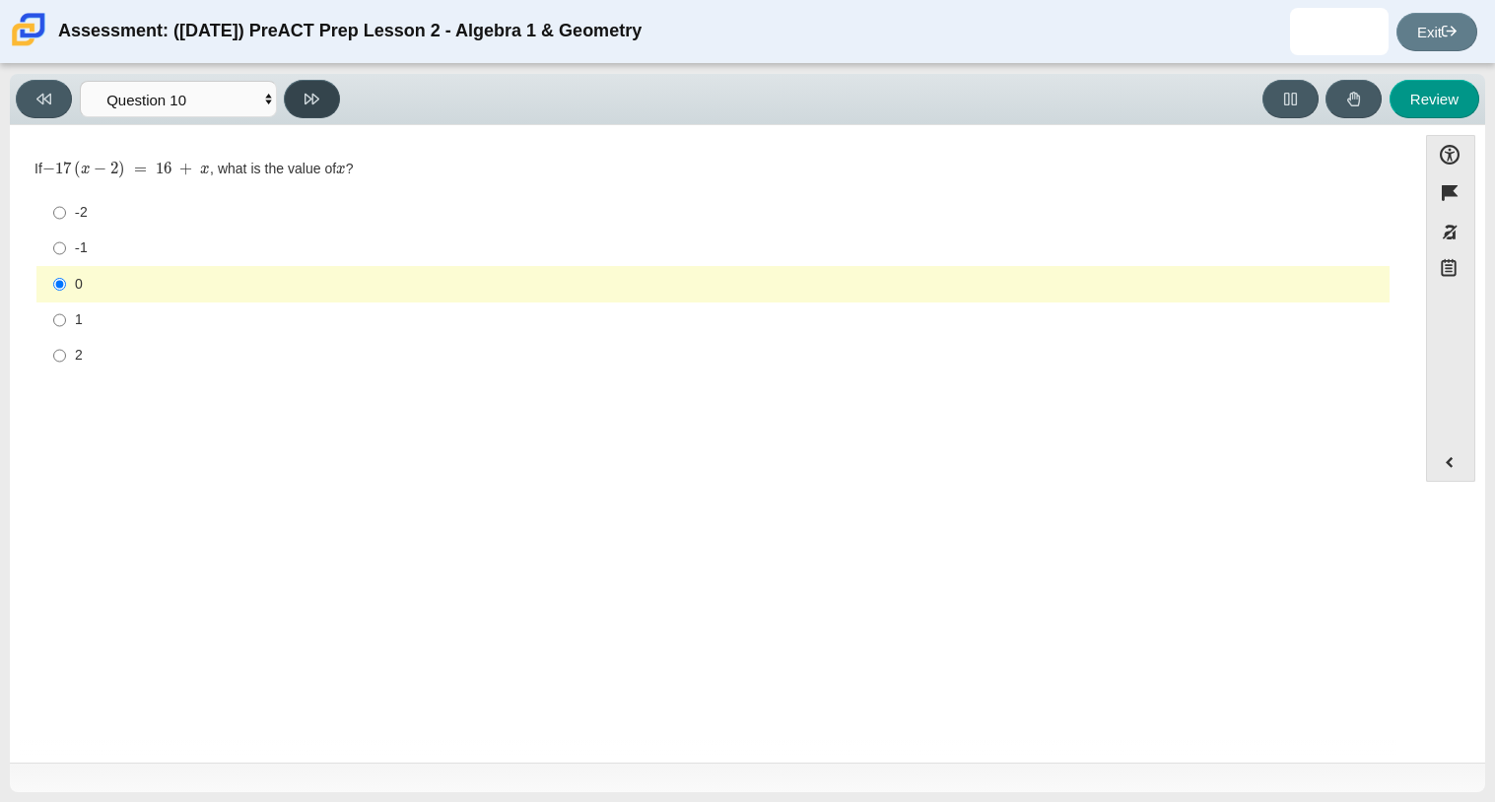
click at [301, 85] on button at bounding box center [312, 99] width 56 height 38
select select "review"
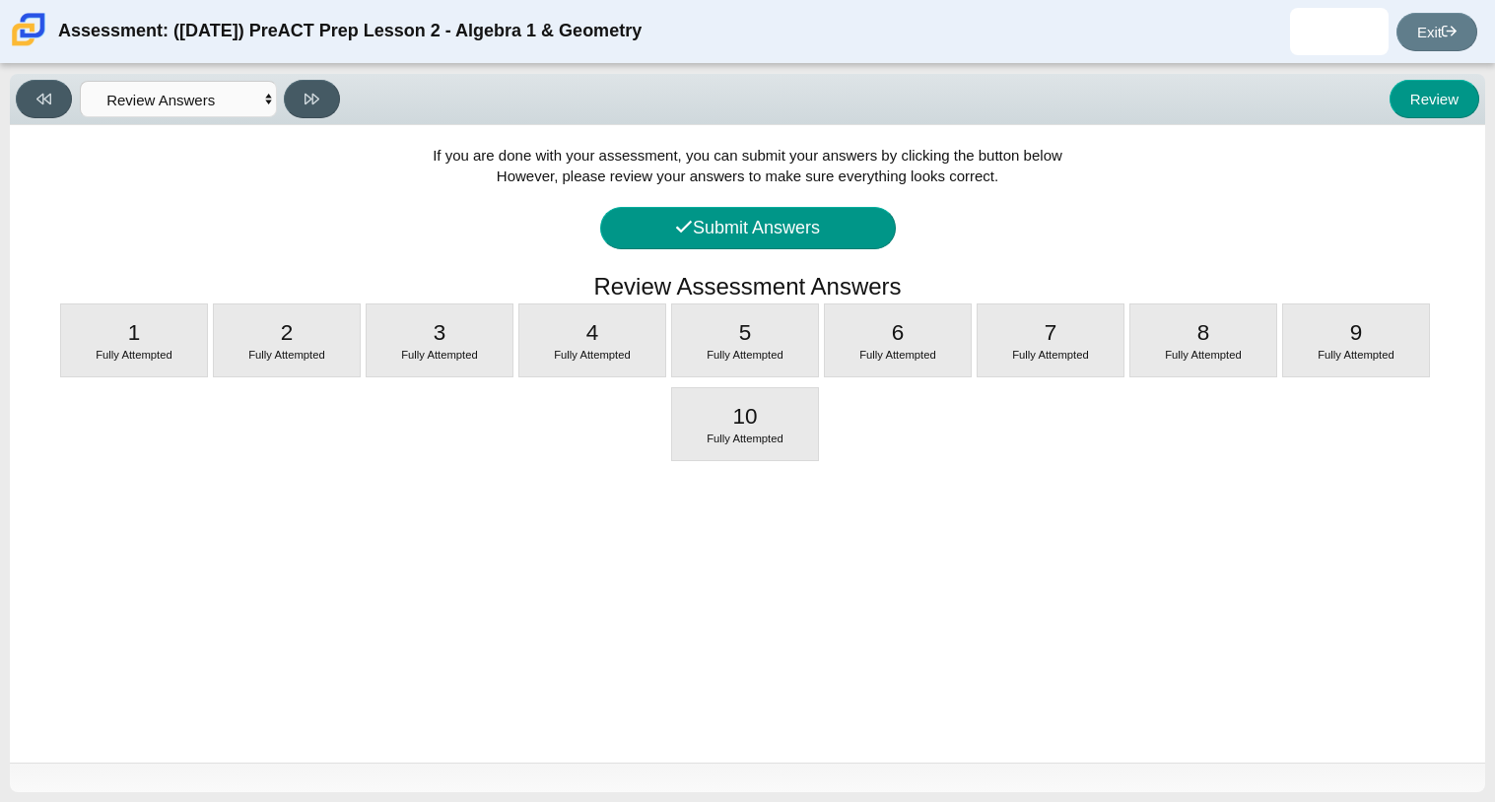
click at [604, 201] on div "If you are done with your assessment, you can submit your answers by clicking t…" at bounding box center [747, 444] width 1475 height 638
click at [650, 234] on button "Submit Answers" at bounding box center [748, 228] width 296 height 42
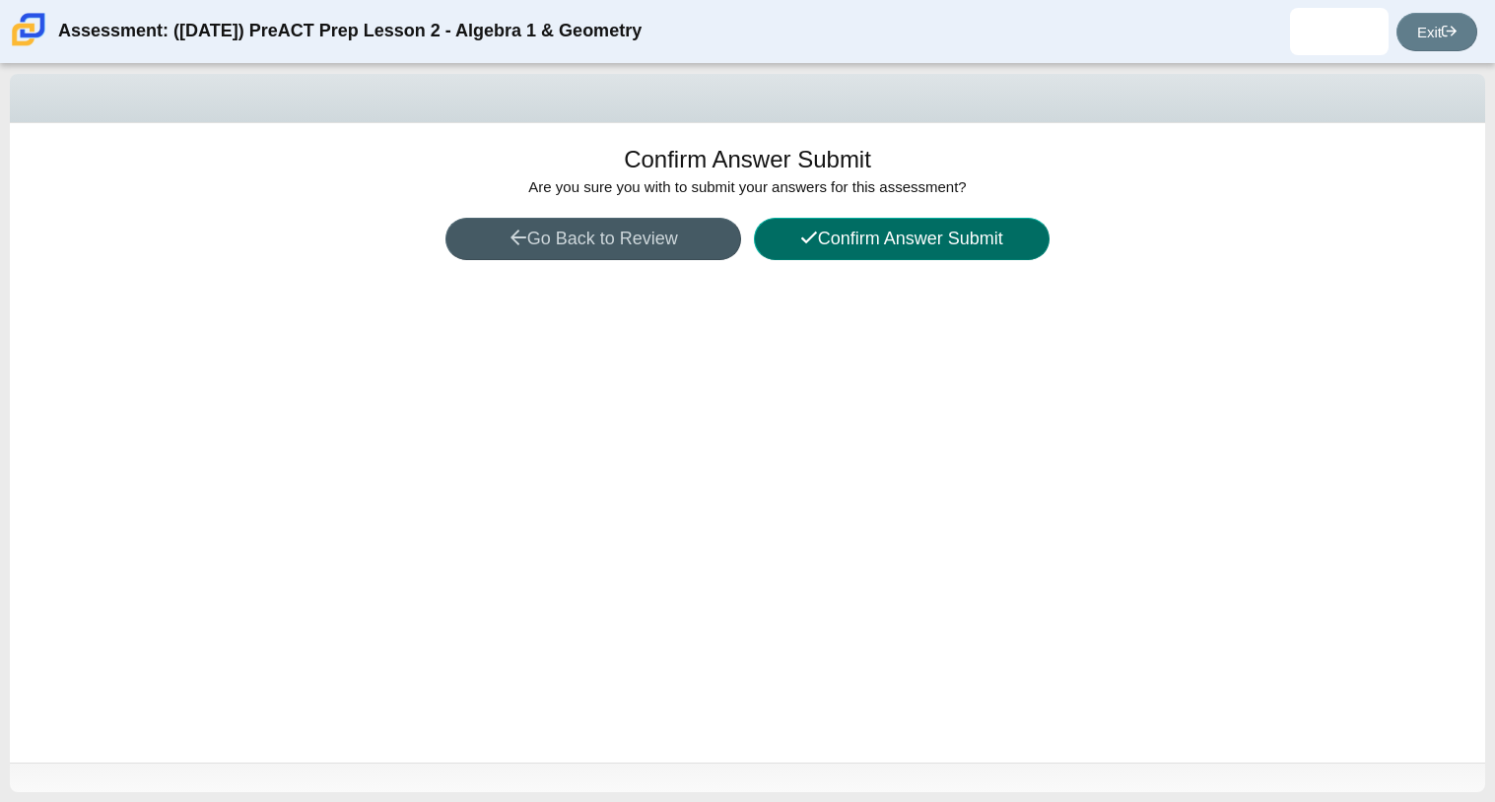
click at [840, 239] on button "Confirm Answer Submit" at bounding box center [902, 239] width 296 height 42
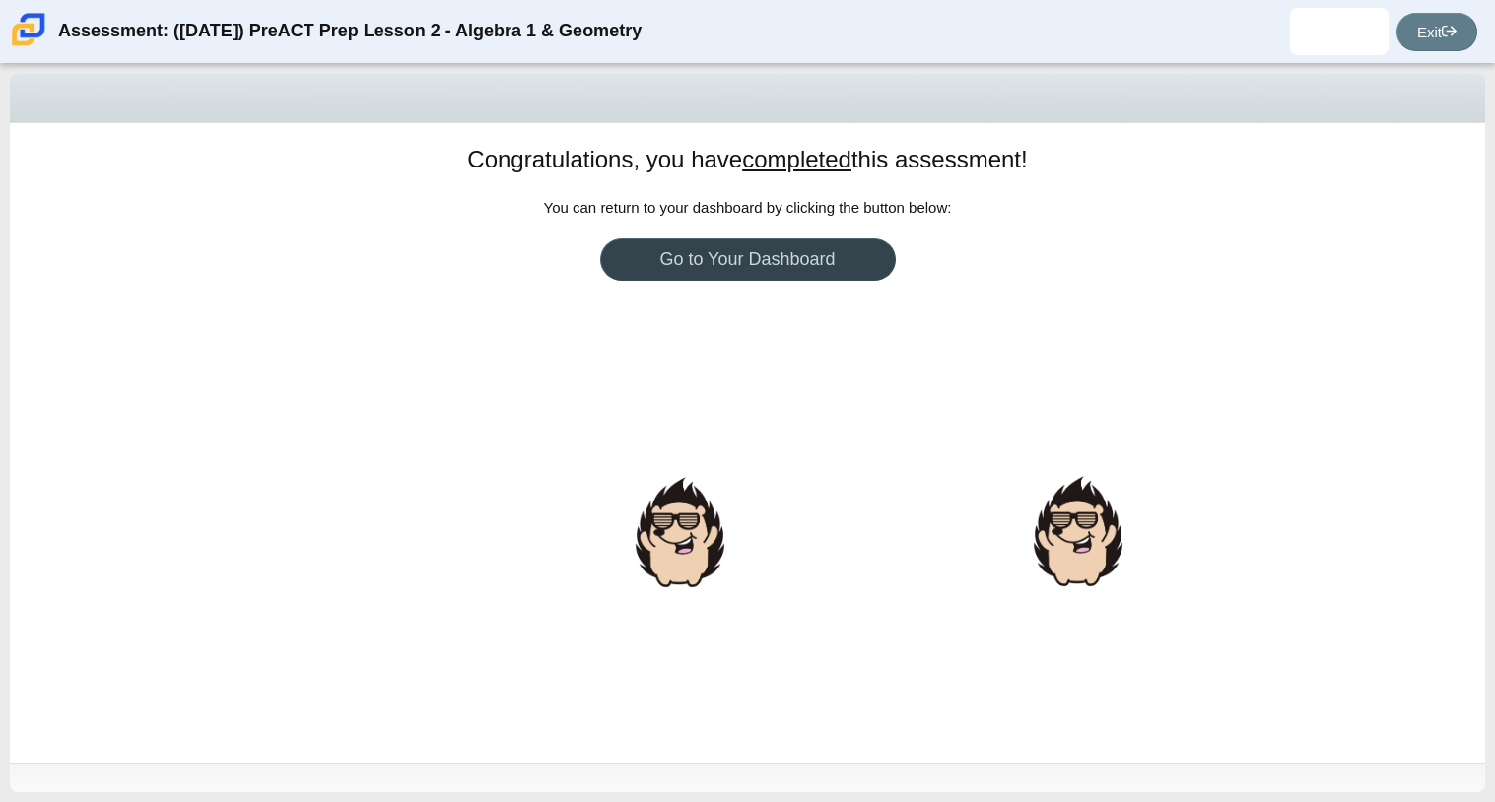
click at [817, 257] on link "Go to Your Dashboard" at bounding box center [748, 259] width 296 height 42
